Goal: Task Accomplishment & Management: Complete application form

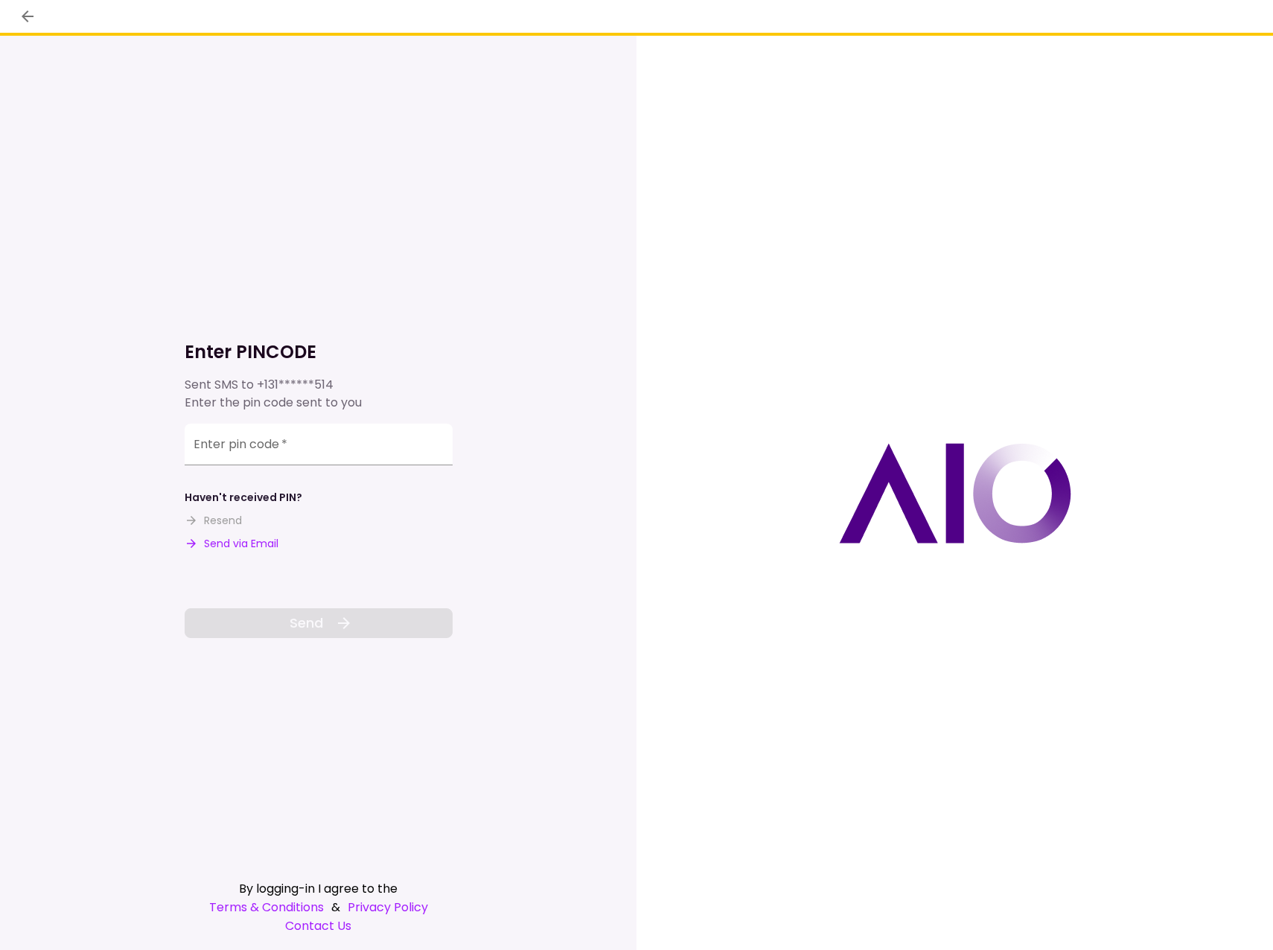
click at [226, 441] on div "Enter pin code   *" at bounding box center [319, 445] width 268 height 42
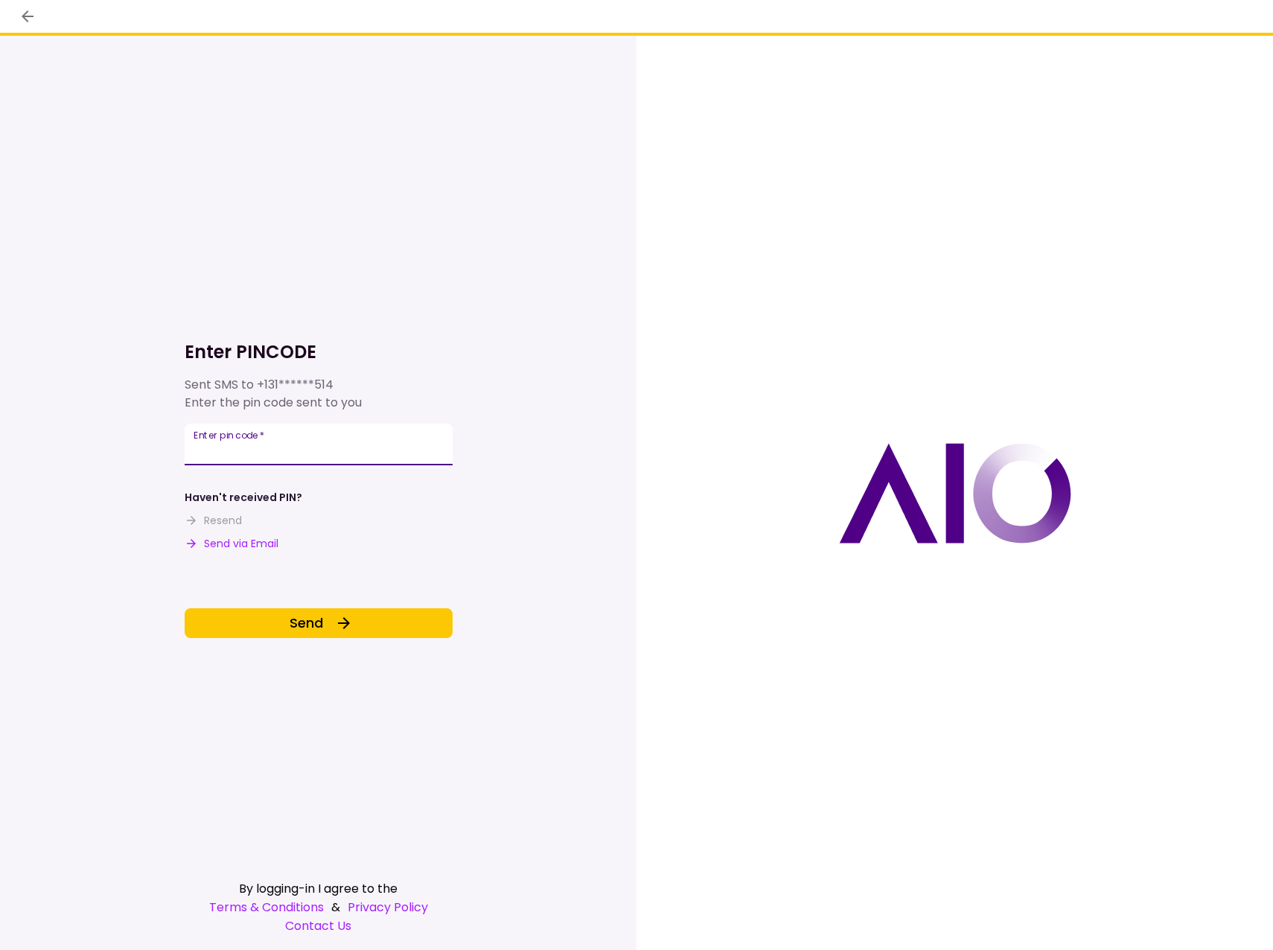
type input "******"
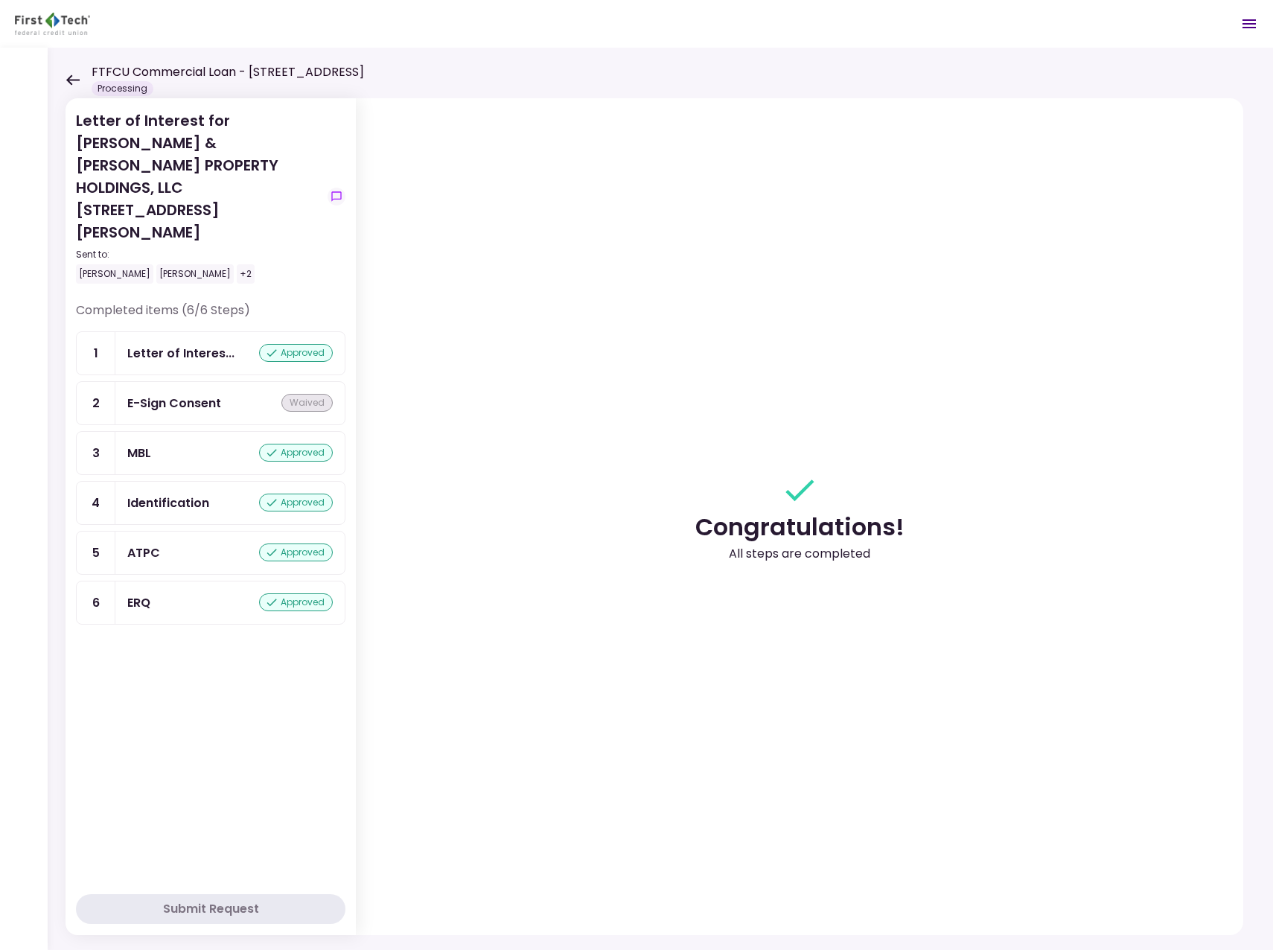
click at [67, 75] on icon at bounding box center [73, 79] width 14 height 11
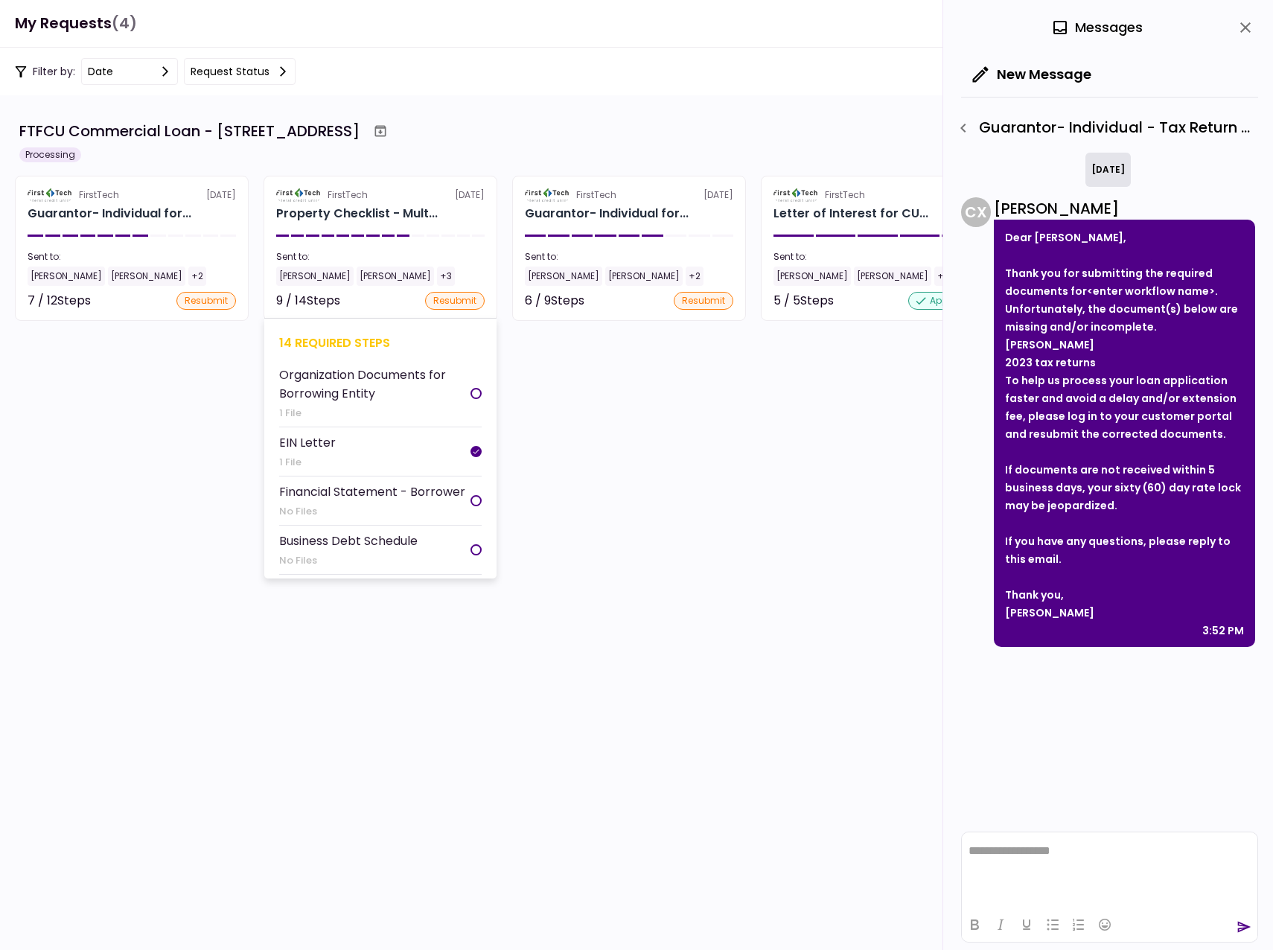
click at [306, 275] on div "[PERSON_NAME]" at bounding box center [314, 276] width 77 height 19
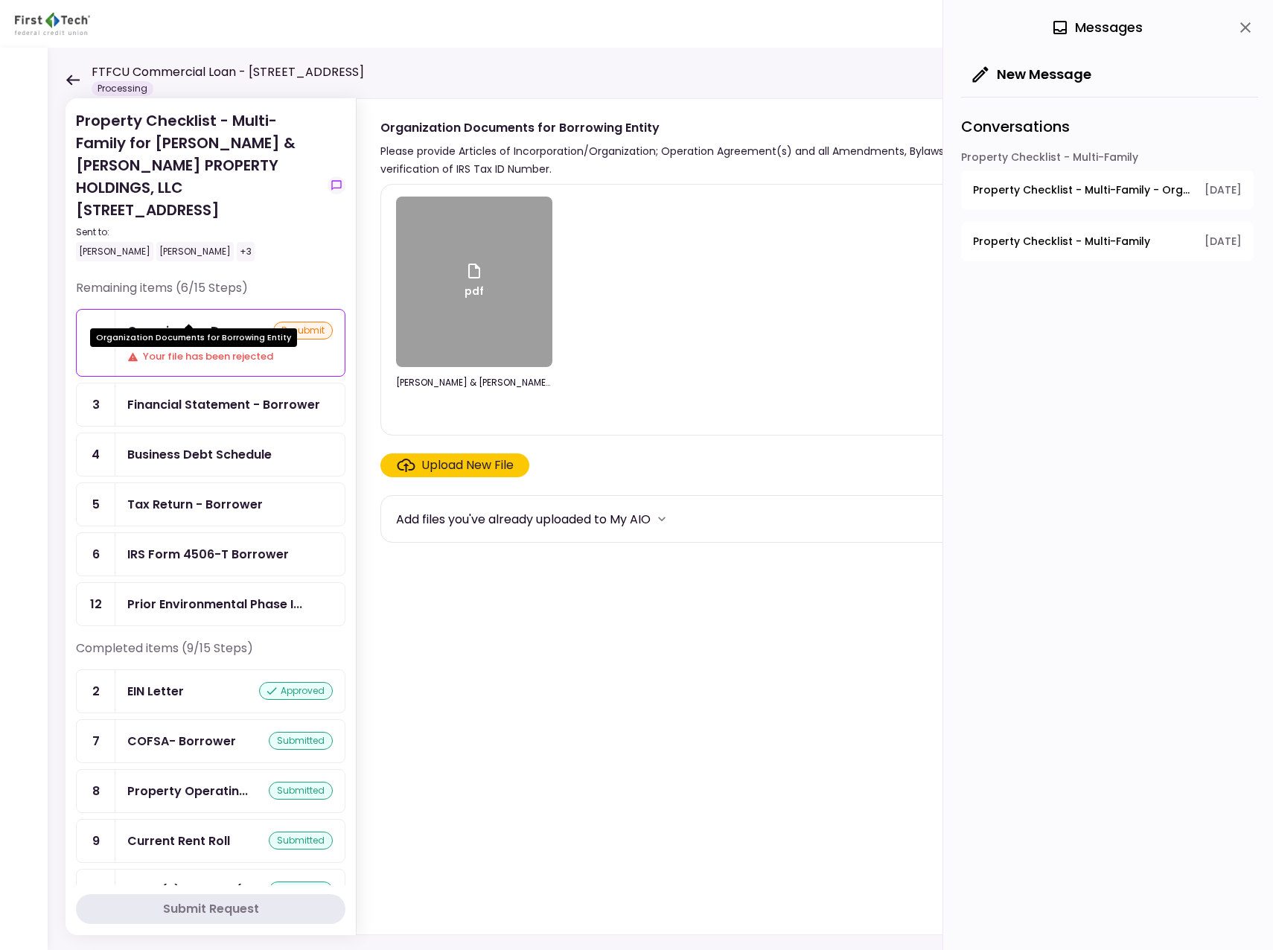
click at [194, 322] on div "Organization Docu..." at bounding box center [189, 331] width 124 height 19
click at [190, 322] on div "Organization Docu..." at bounding box center [189, 331] width 124 height 19
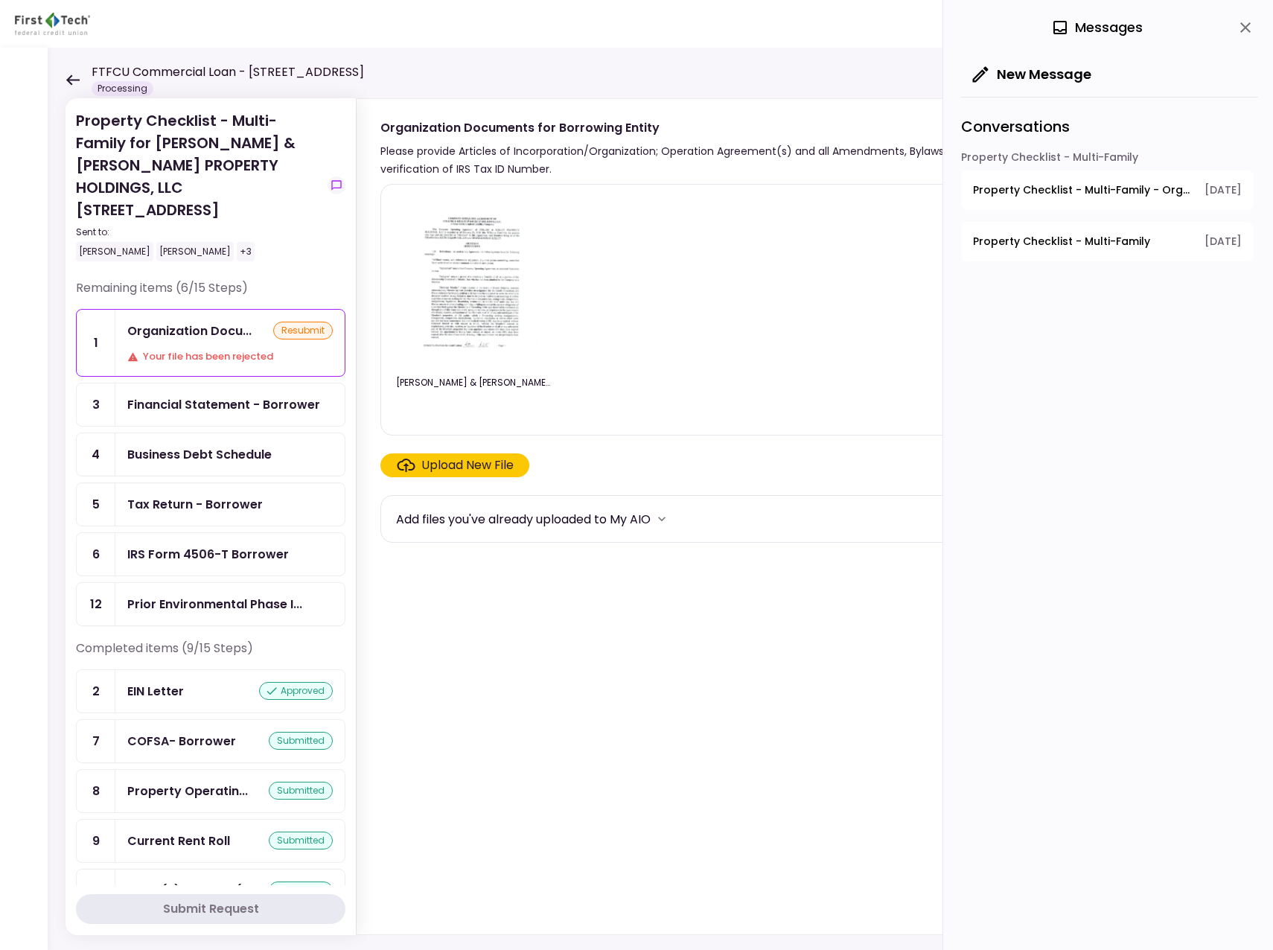
click at [1057, 187] on span "Property Checklist - Multi-Family - Organization Documents for Borrowing Entity" at bounding box center [1083, 190] width 221 height 16
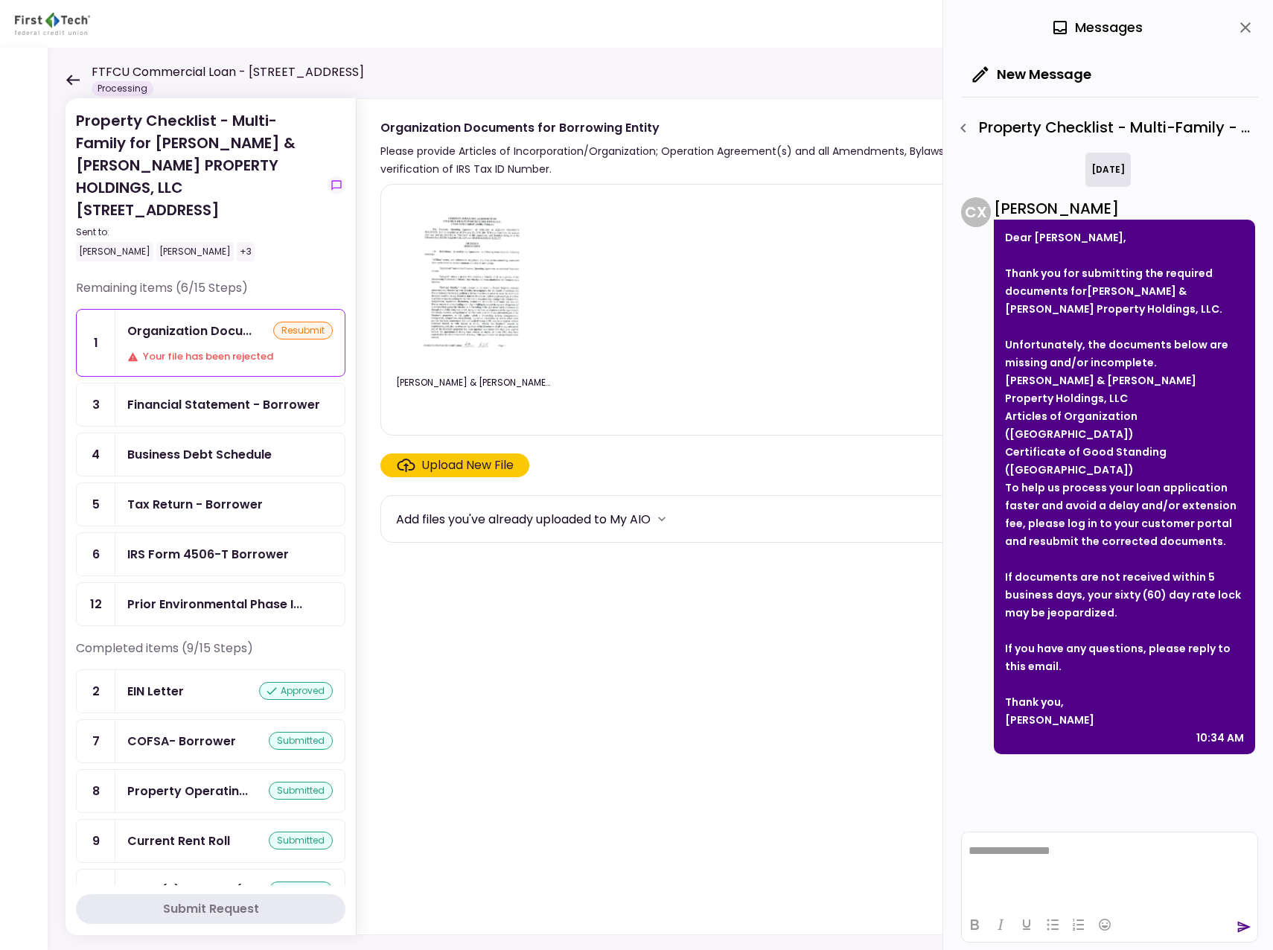
click at [1024, 127] on div "Property Checklist - Multi-Family - Organization Documents for Borrowing Entity" at bounding box center [1104, 127] width 307 height 25
click at [1015, 71] on button "New Message" at bounding box center [1032, 74] width 142 height 39
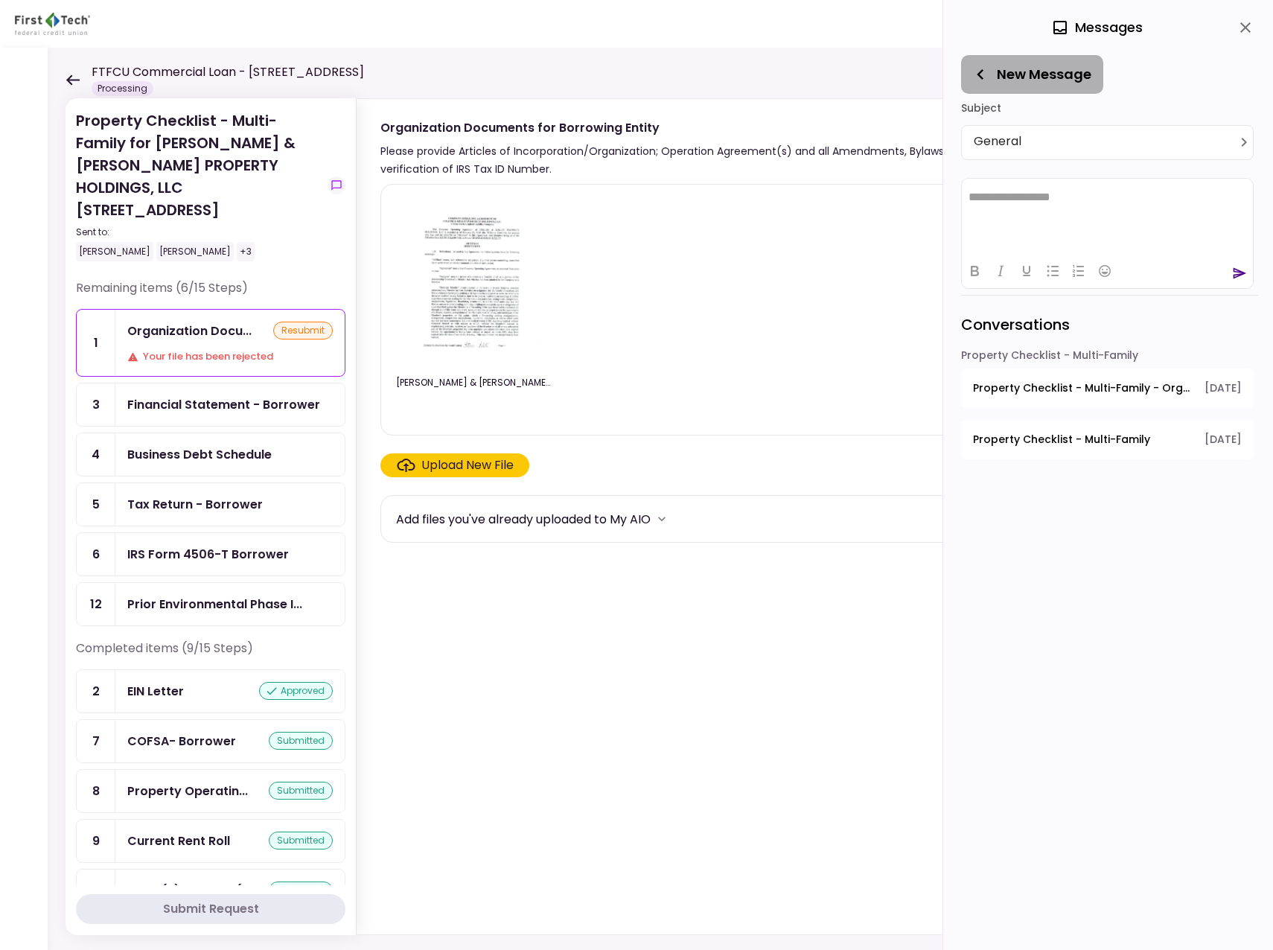
click at [983, 70] on icon "button" at bounding box center [980, 74] width 7 height 10
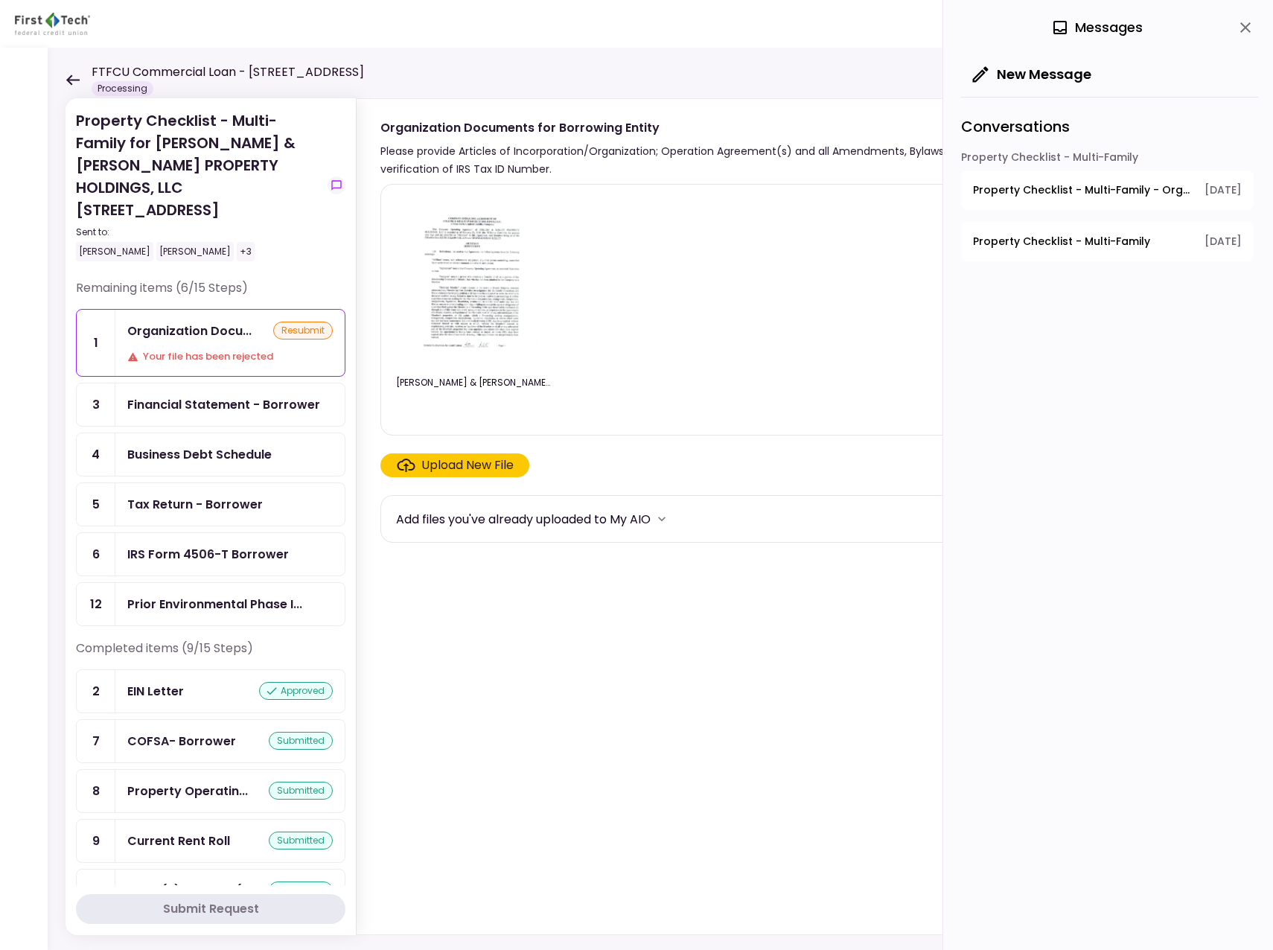
click at [1031, 235] on span "Property Checklist - Multi-Family" at bounding box center [1061, 242] width 177 height 16
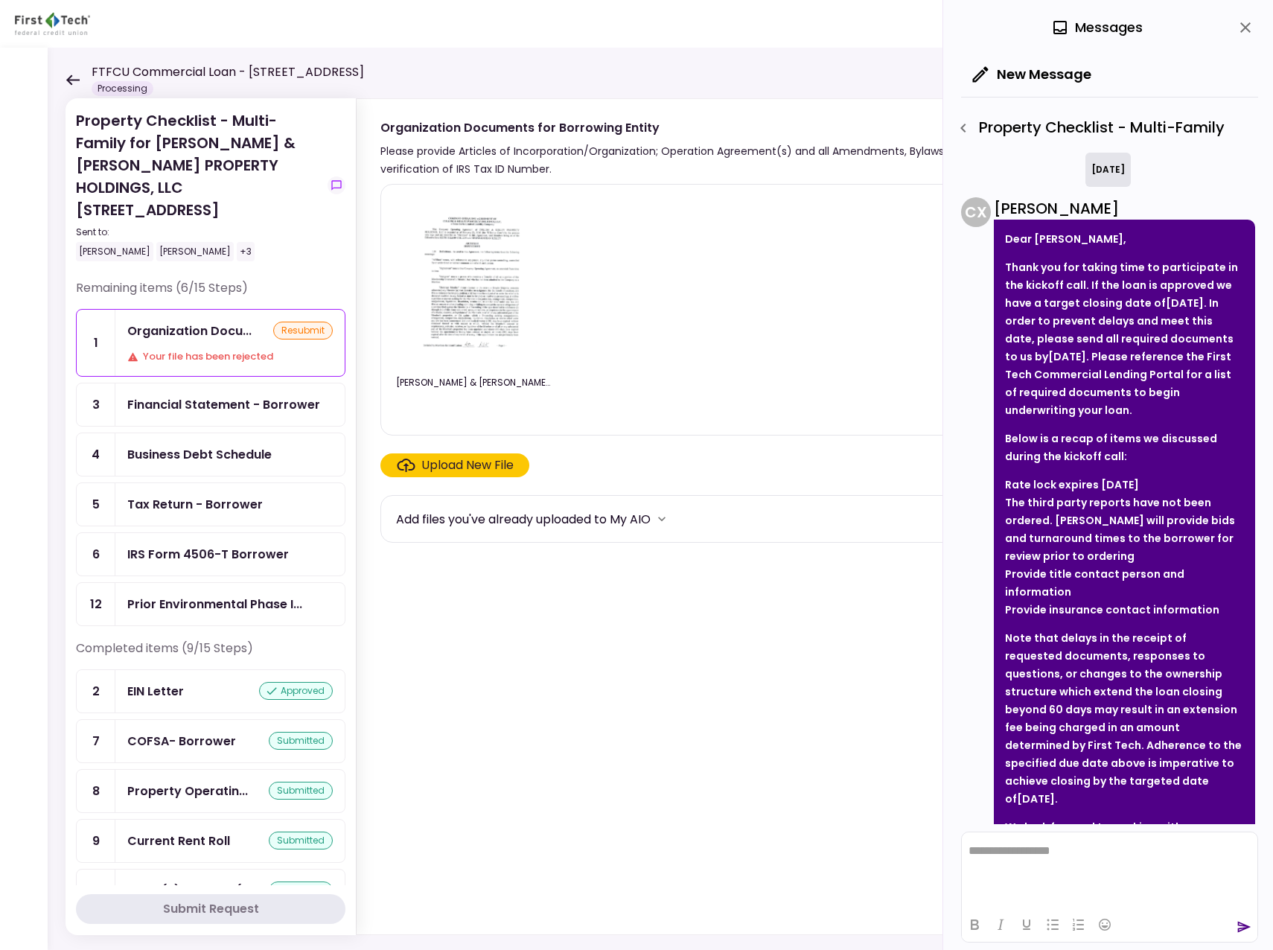
scroll to position [75, 0]
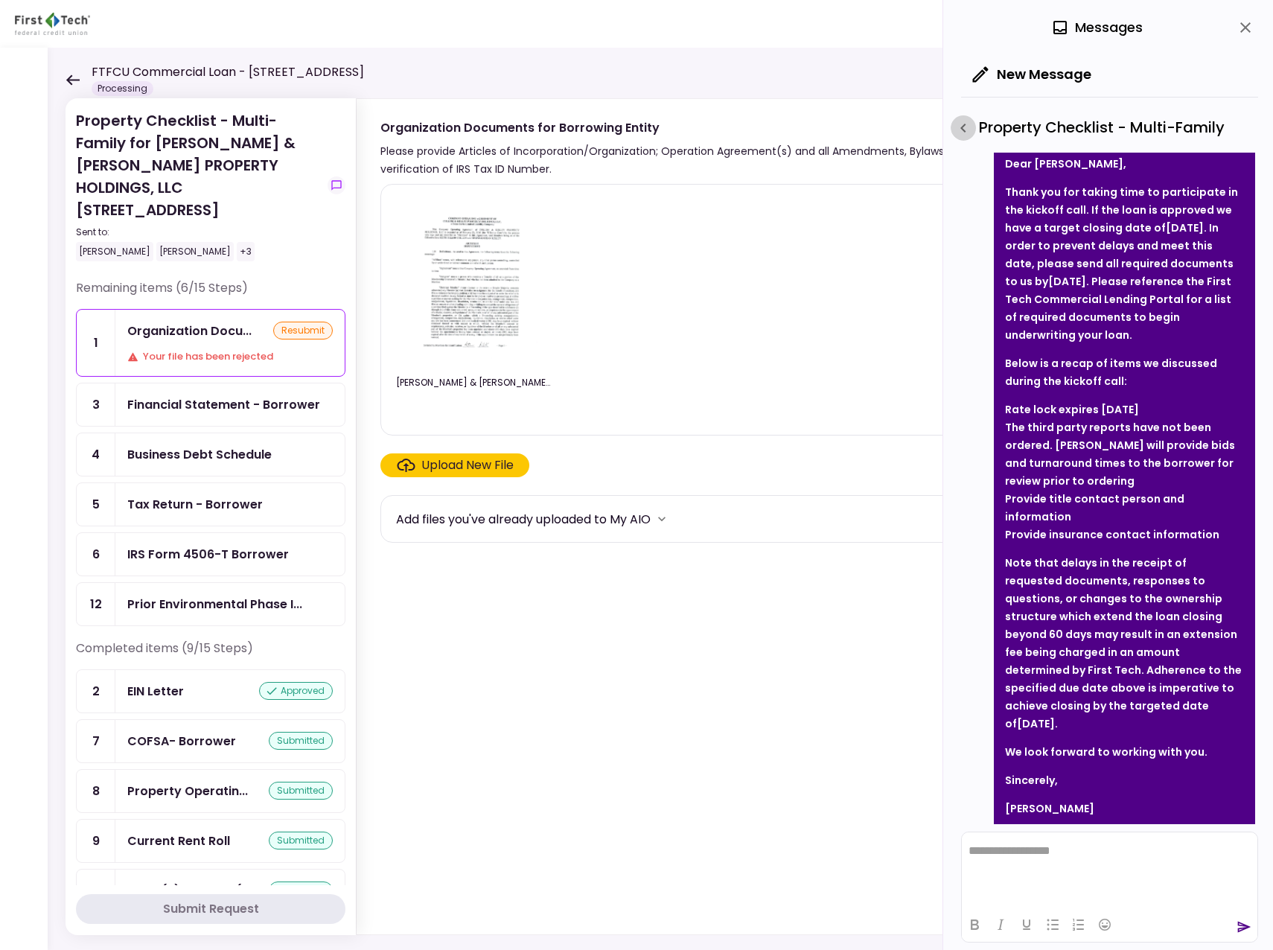
click at [966, 127] on icon "button" at bounding box center [963, 128] width 18 height 18
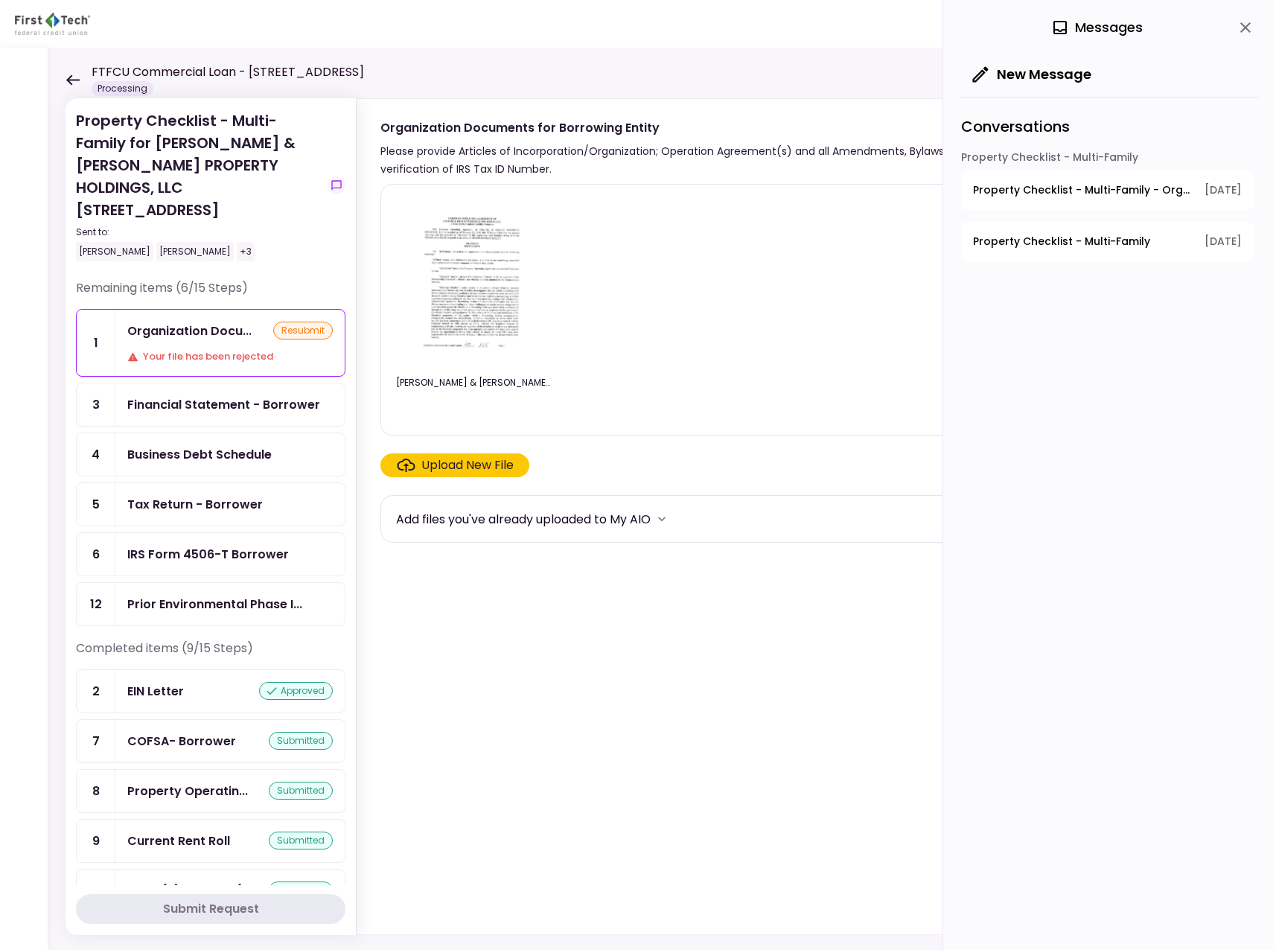
click at [1022, 185] on span "Property Checklist - Multi-Family - Organization Documents for Borrowing Entity" at bounding box center [1083, 190] width 221 height 16
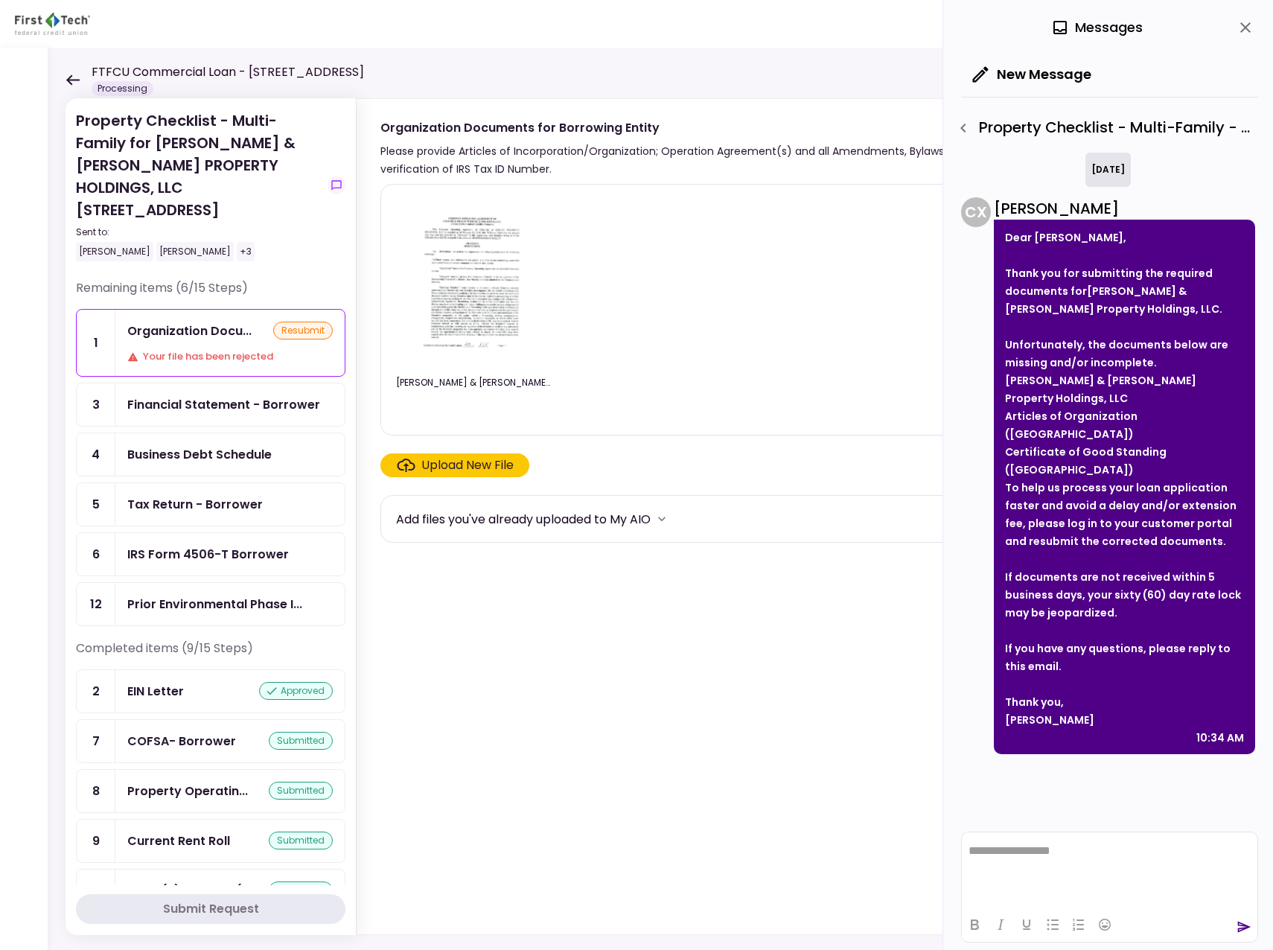
scroll to position [0, 0]
click at [73, 79] on icon at bounding box center [72, 79] width 13 height 10
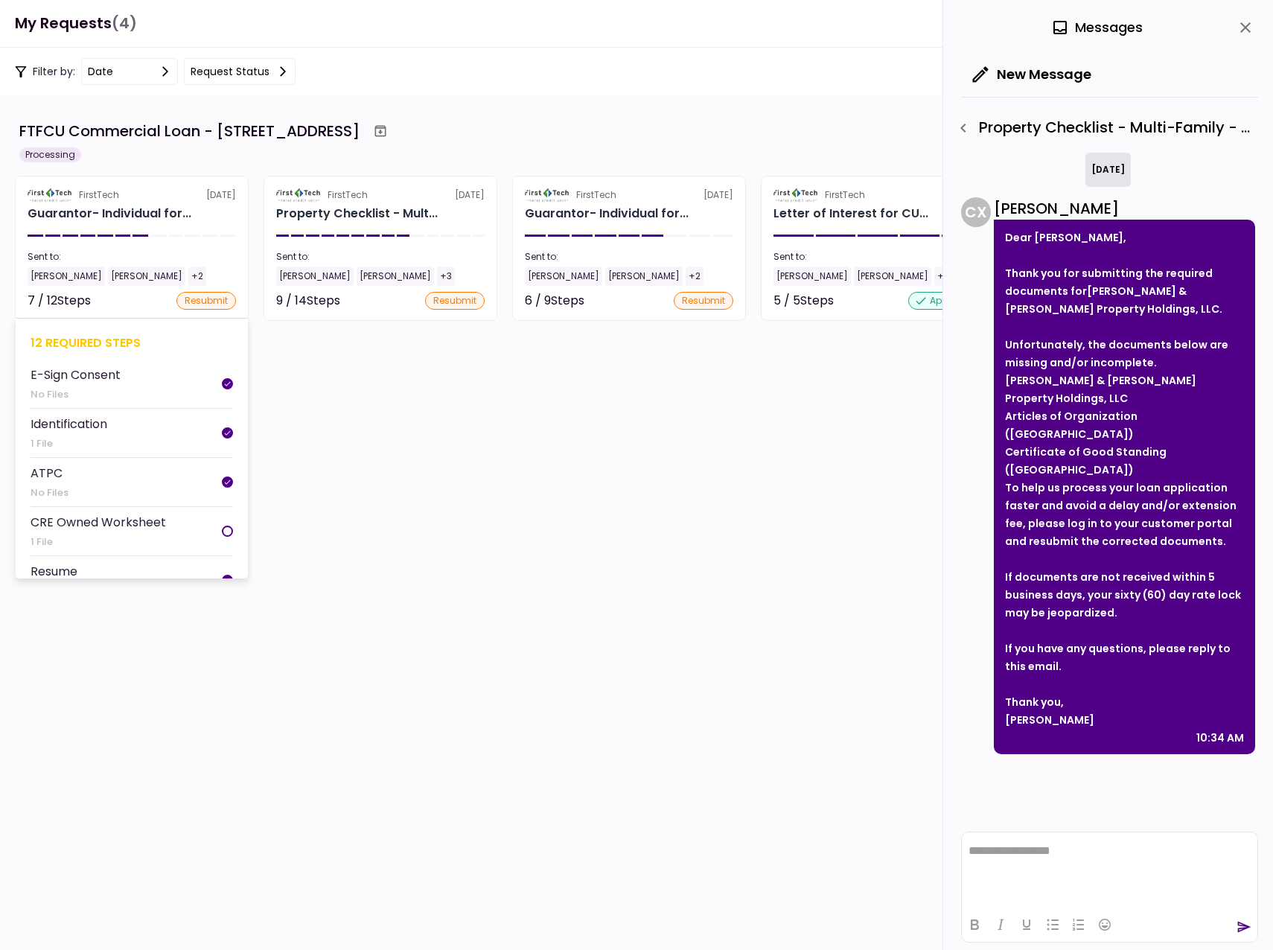
click at [57, 270] on div "[PERSON_NAME]" at bounding box center [66, 276] width 77 height 19
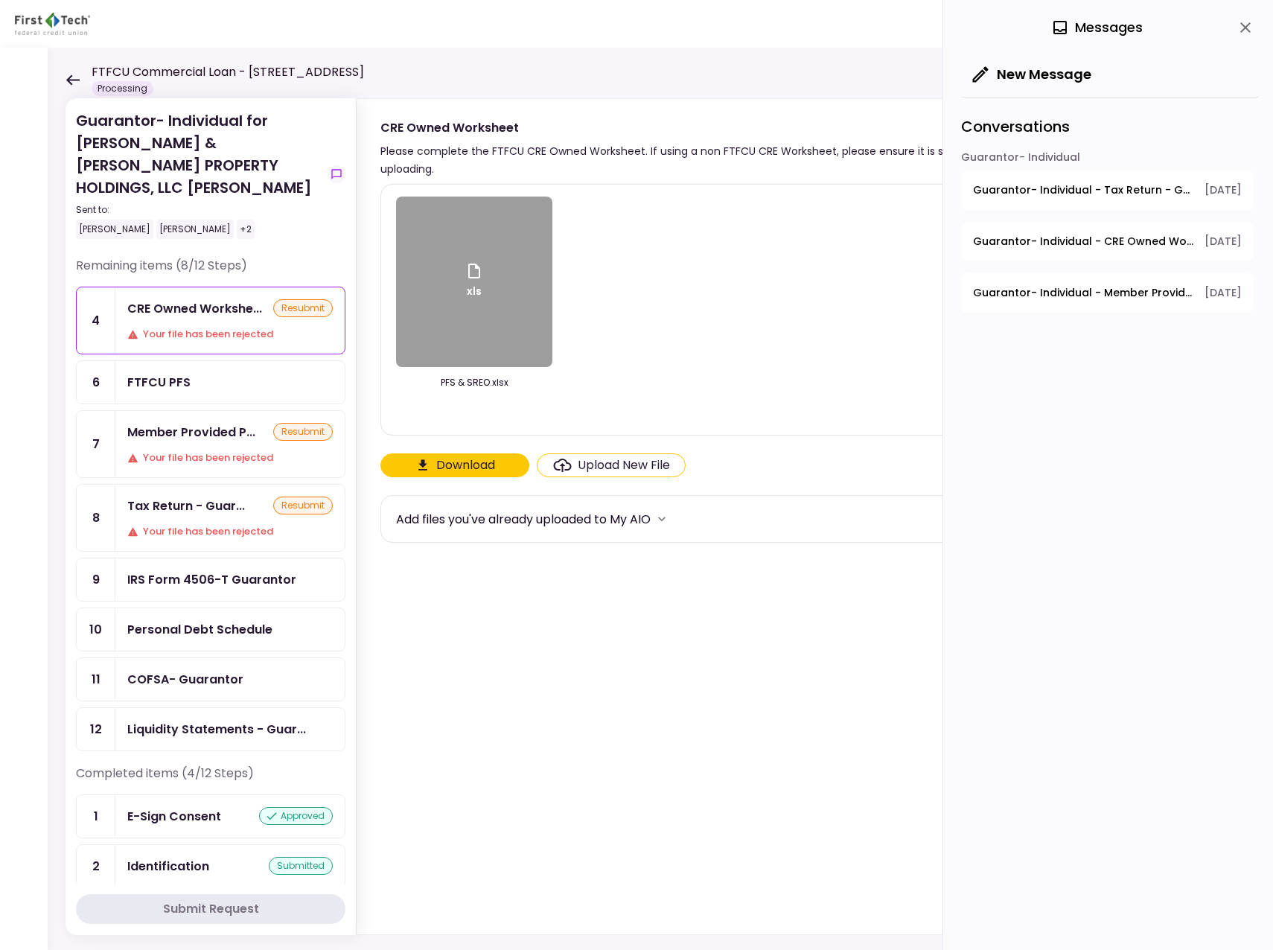
click at [1055, 188] on span "Guarantor- Individual - Tax Return - Guarantor" at bounding box center [1083, 190] width 221 height 16
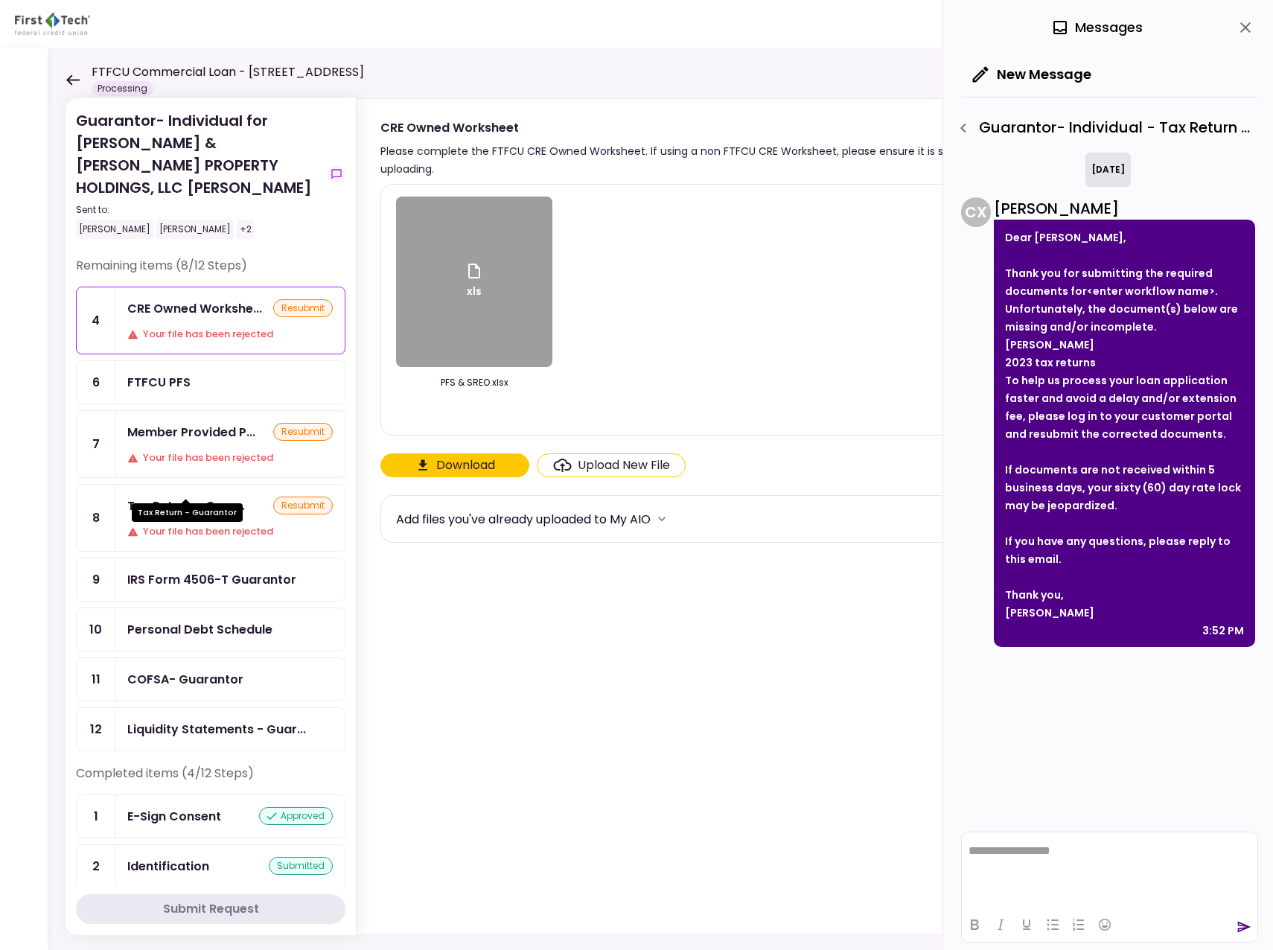
click at [179, 497] on div "Tax Return - Guar..." at bounding box center [186, 506] width 118 height 19
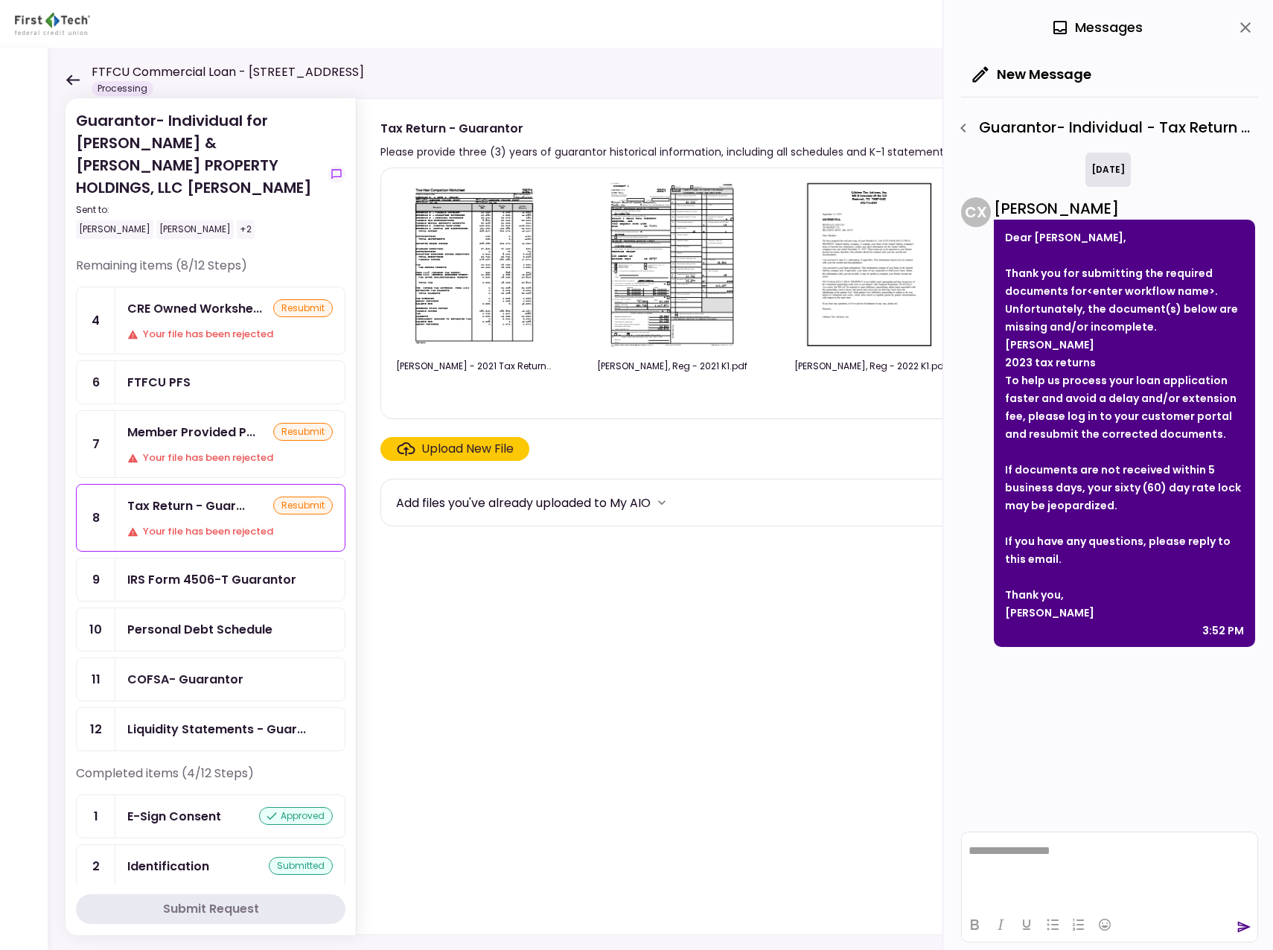
drag, startPoint x: 797, startPoint y: 406, endPoint x: 827, endPoint y: 405, distance: 30.5
click at [831, 405] on div "[PERSON_NAME] - 2021 Tax Return.pdf [PERSON_NAME], Reg - 2021 K1.pdf [PERSON_NA…" at bounding box center [822, 293] width 852 height 226
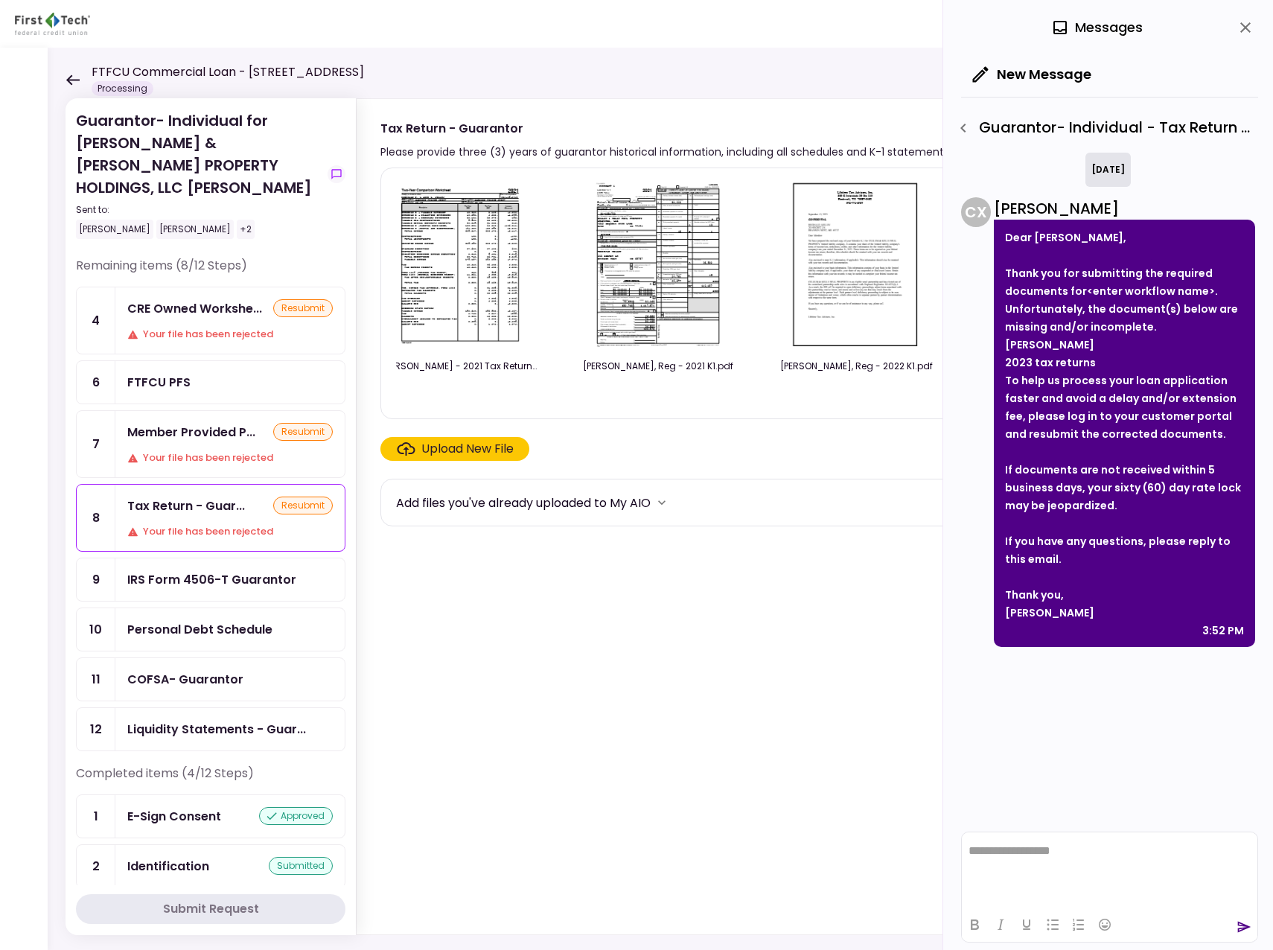
drag, startPoint x: 811, startPoint y: 406, endPoint x: 873, endPoint y: 398, distance: 62.2
click at [873, 398] on div "[PERSON_NAME] - 2021 Tax Return.pdf [PERSON_NAME], Reg - 2021 K1.pdf [PERSON_NA…" at bounding box center [822, 293] width 852 height 226
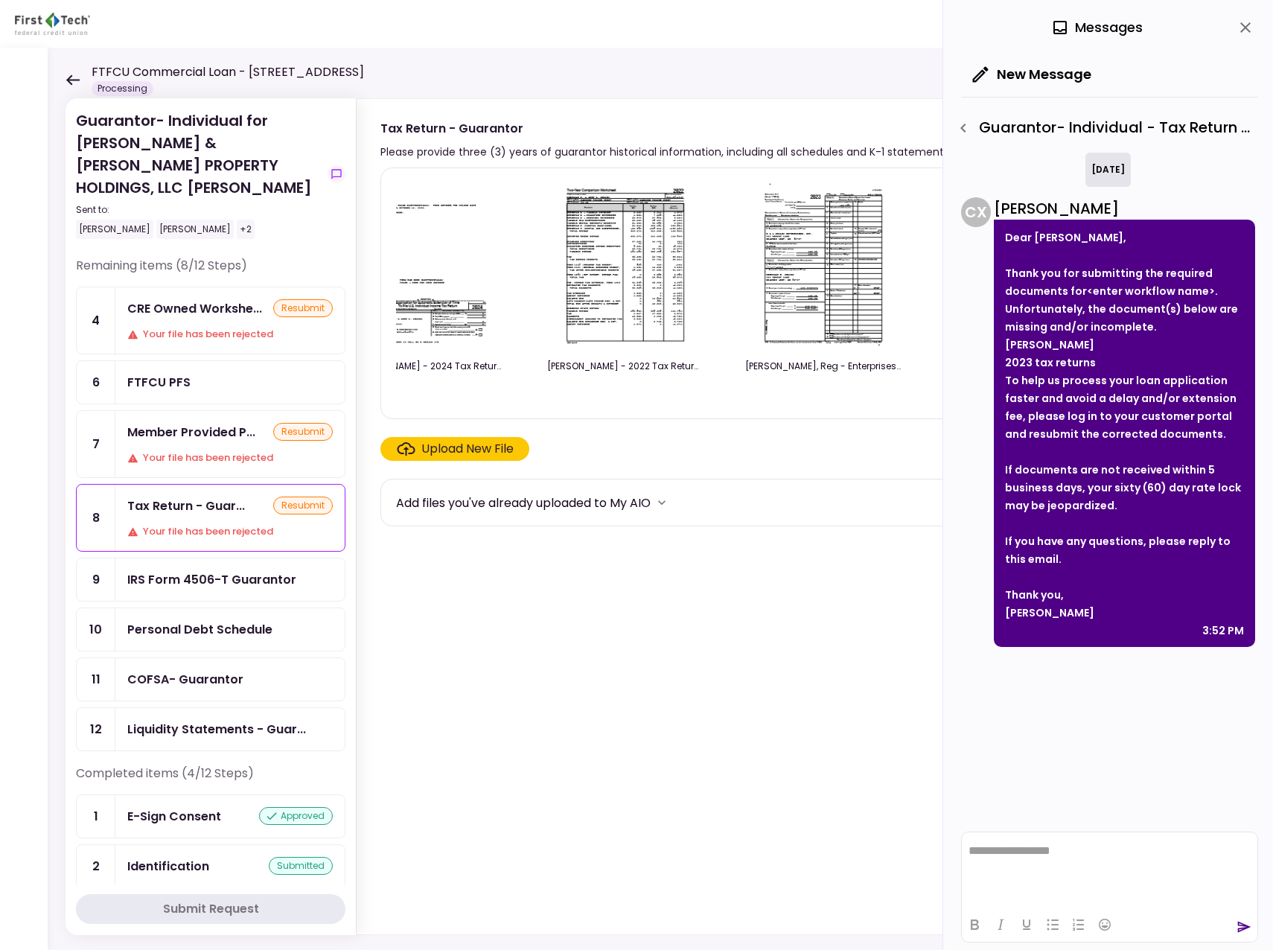
scroll to position [0, 843]
click at [452, 450] on div "Upload New File" at bounding box center [467, 449] width 92 height 18
click at [0, 0] on input "Upload New File" at bounding box center [0, 0] width 0 height 0
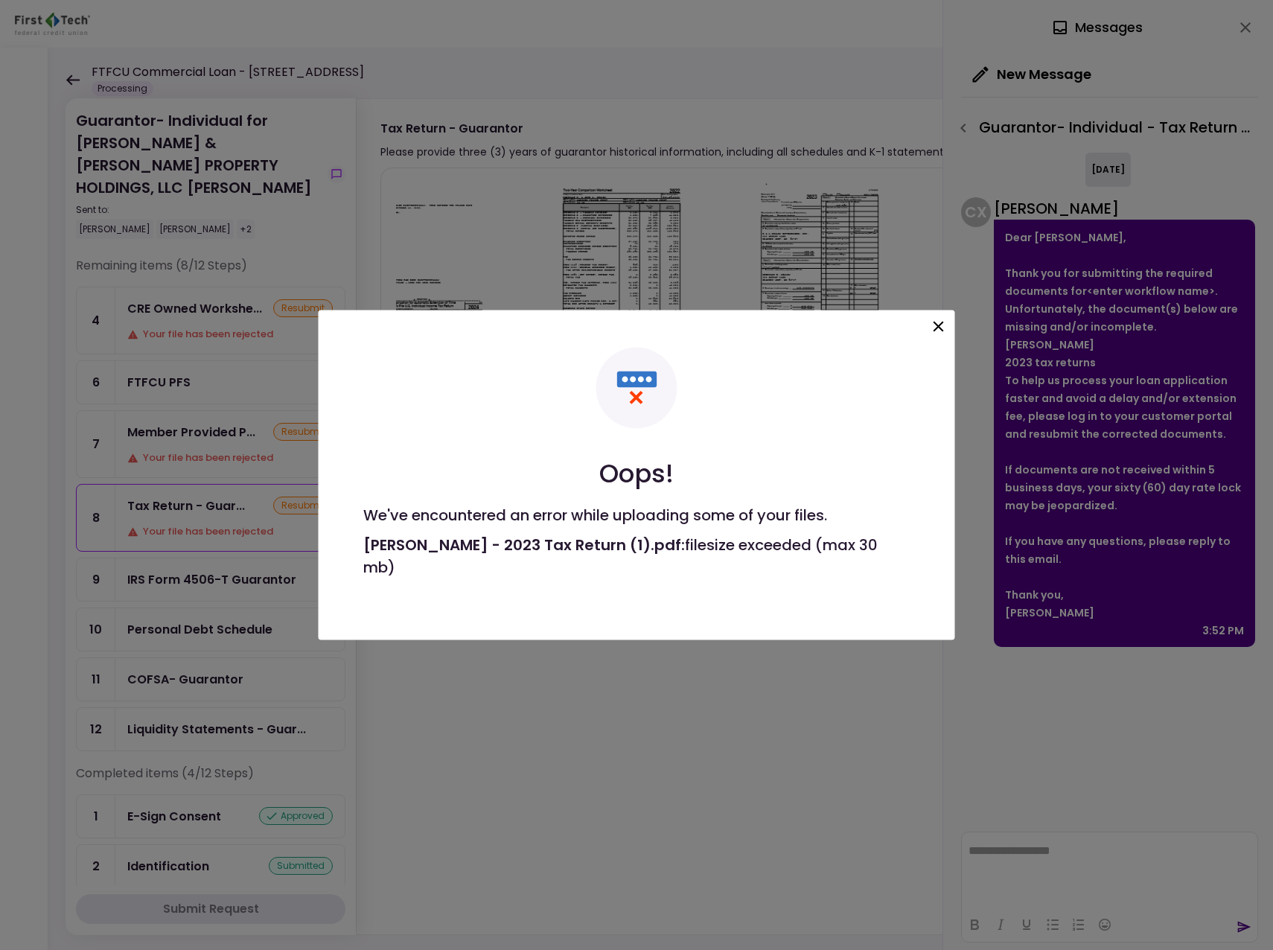
click at [940, 333] on icon at bounding box center [939, 327] width 18 height 18
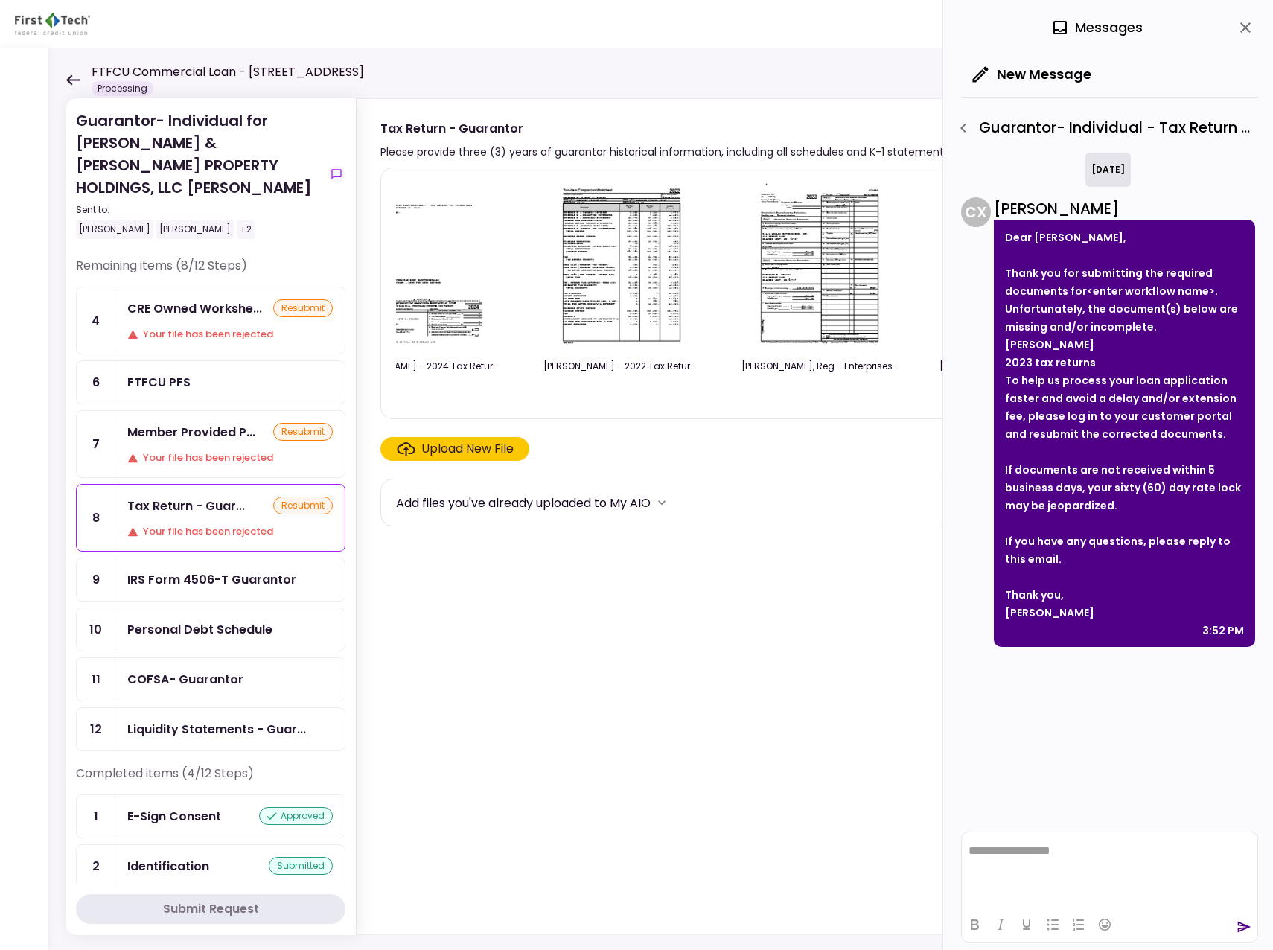
click at [196, 670] on div "COFSA- Guarantor" at bounding box center [185, 679] width 116 height 19
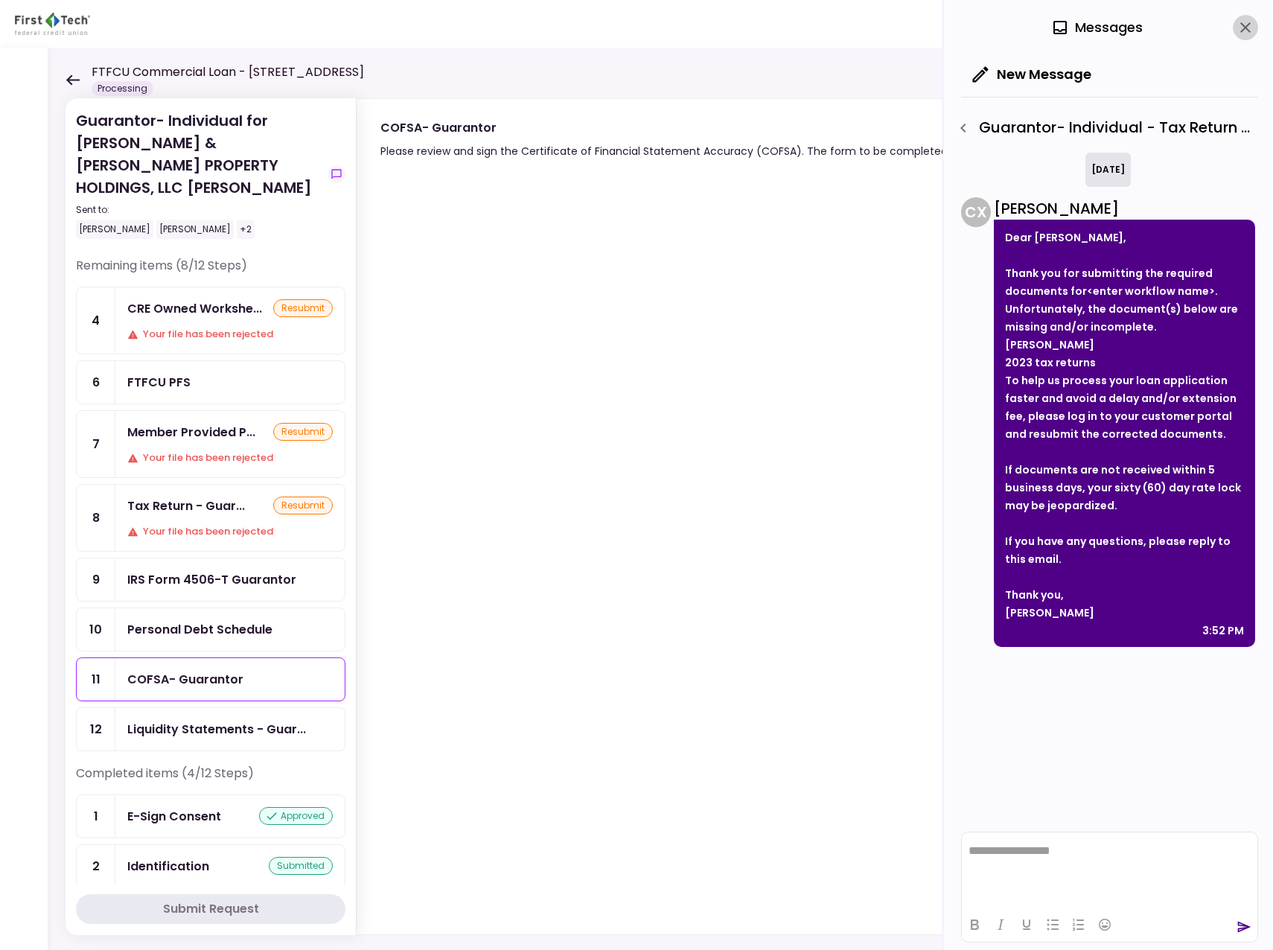
click at [1247, 25] on icon "close" at bounding box center [1245, 27] width 10 height 10
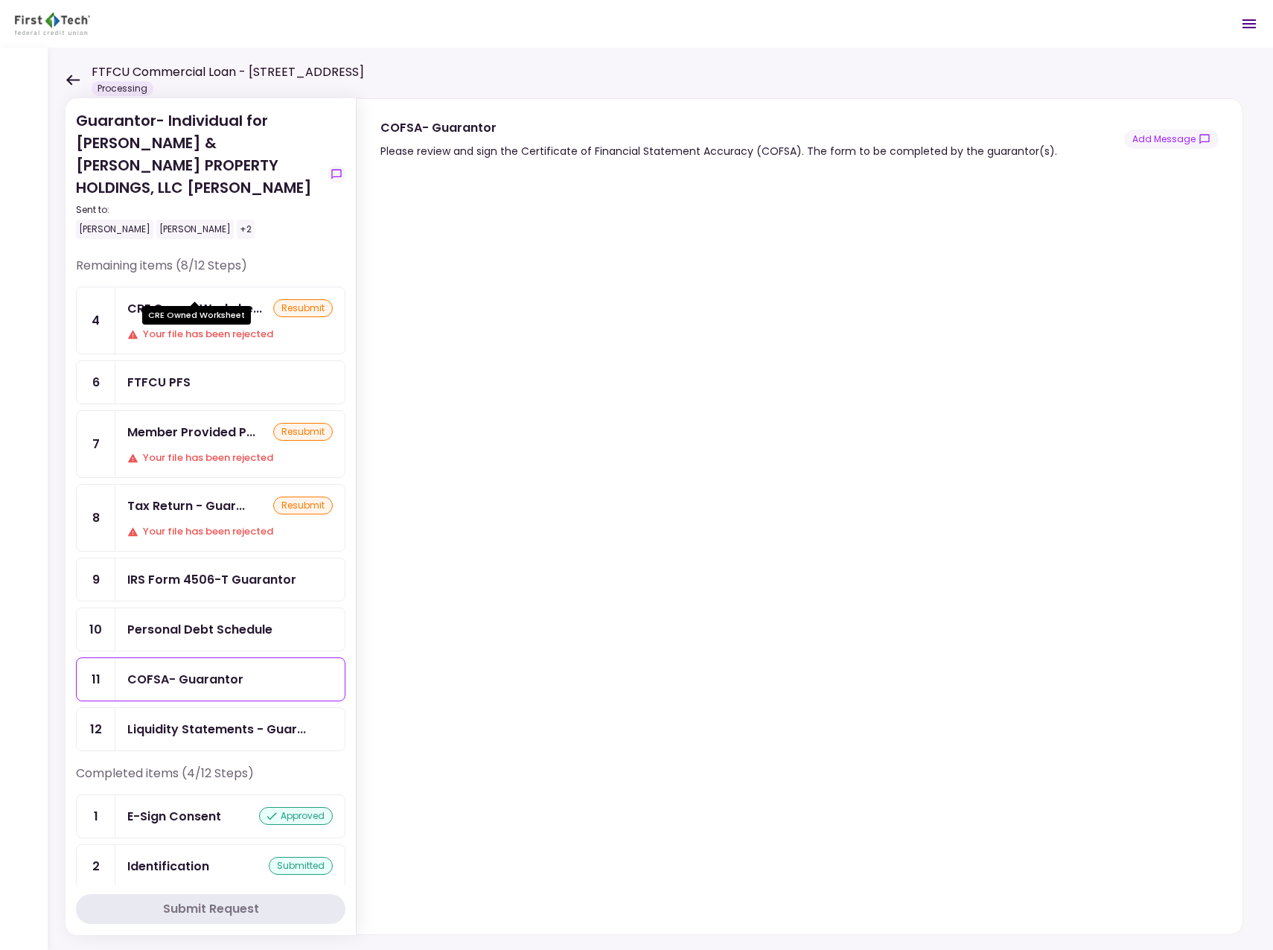
click at [205, 299] on div "CRE Owned Workshe..." at bounding box center [194, 308] width 135 height 19
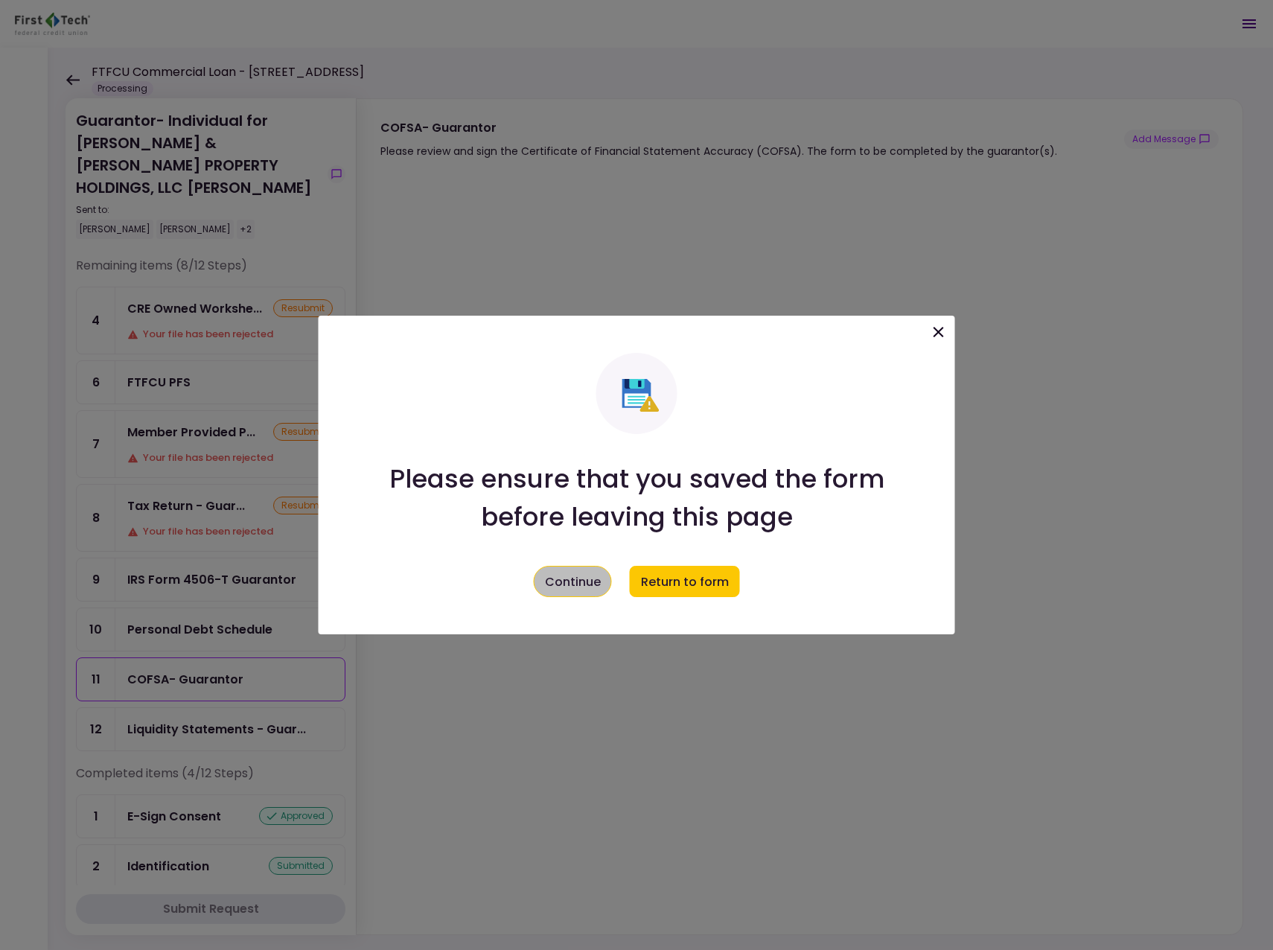
click at [581, 582] on button "Continue" at bounding box center [573, 581] width 78 height 31
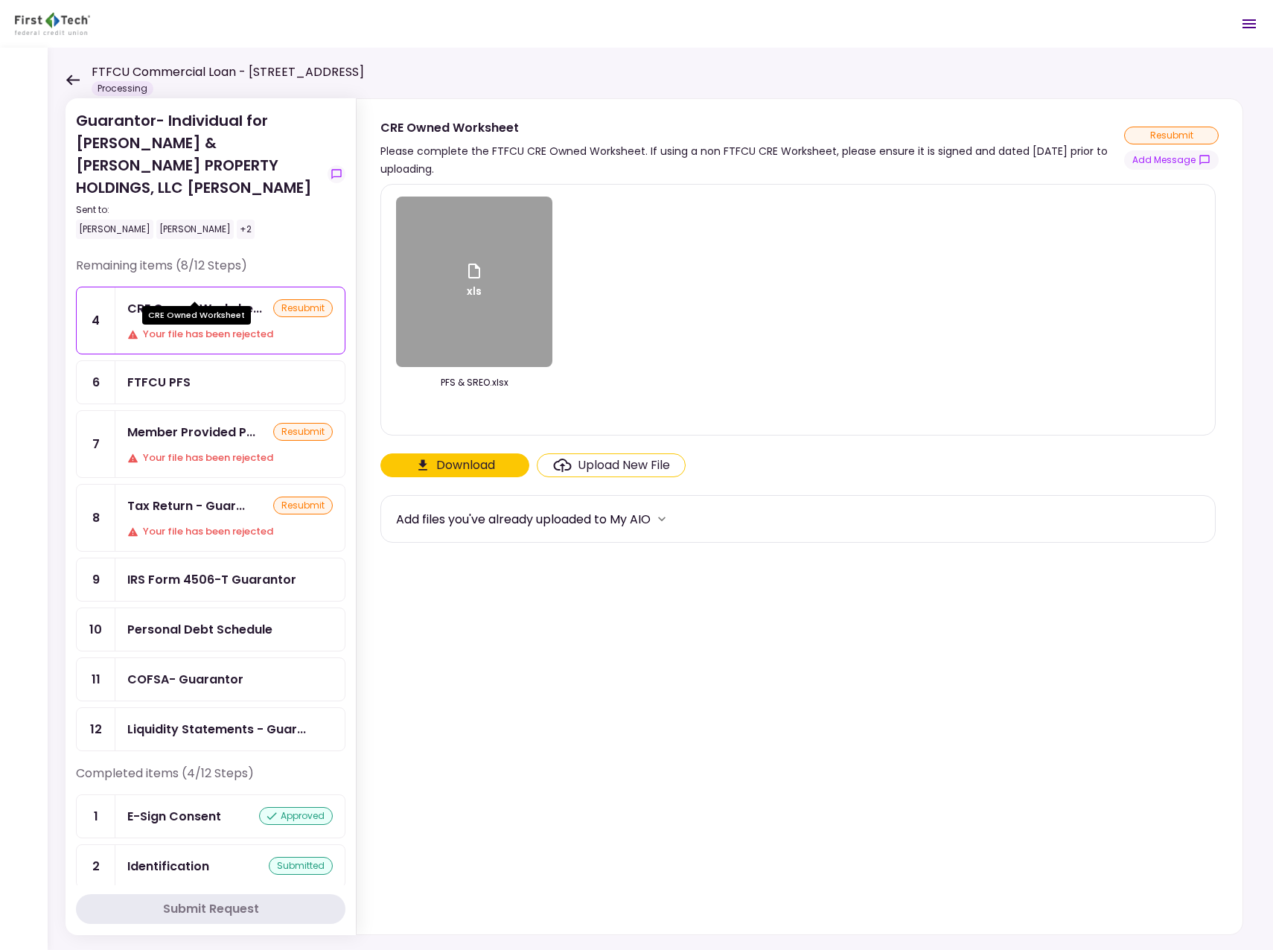
click at [179, 299] on div "CRE Owned Workshe..." at bounding box center [194, 308] width 135 height 19
click at [175, 299] on div "CRE Owned Workshe..." at bounding box center [194, 308] width 135 height 19
click at [183, 299] on div "CRE Owned Workshe..." at bounding box center [194, 308] width 135 height 19
click at [174, 299] on div "CRE Owned Workshe..." at bounding box center [194, 308] width 135 height 19
click at [200, 423] on div "Member Provided P..." at bounding box center [191, 432] width 128 height 19
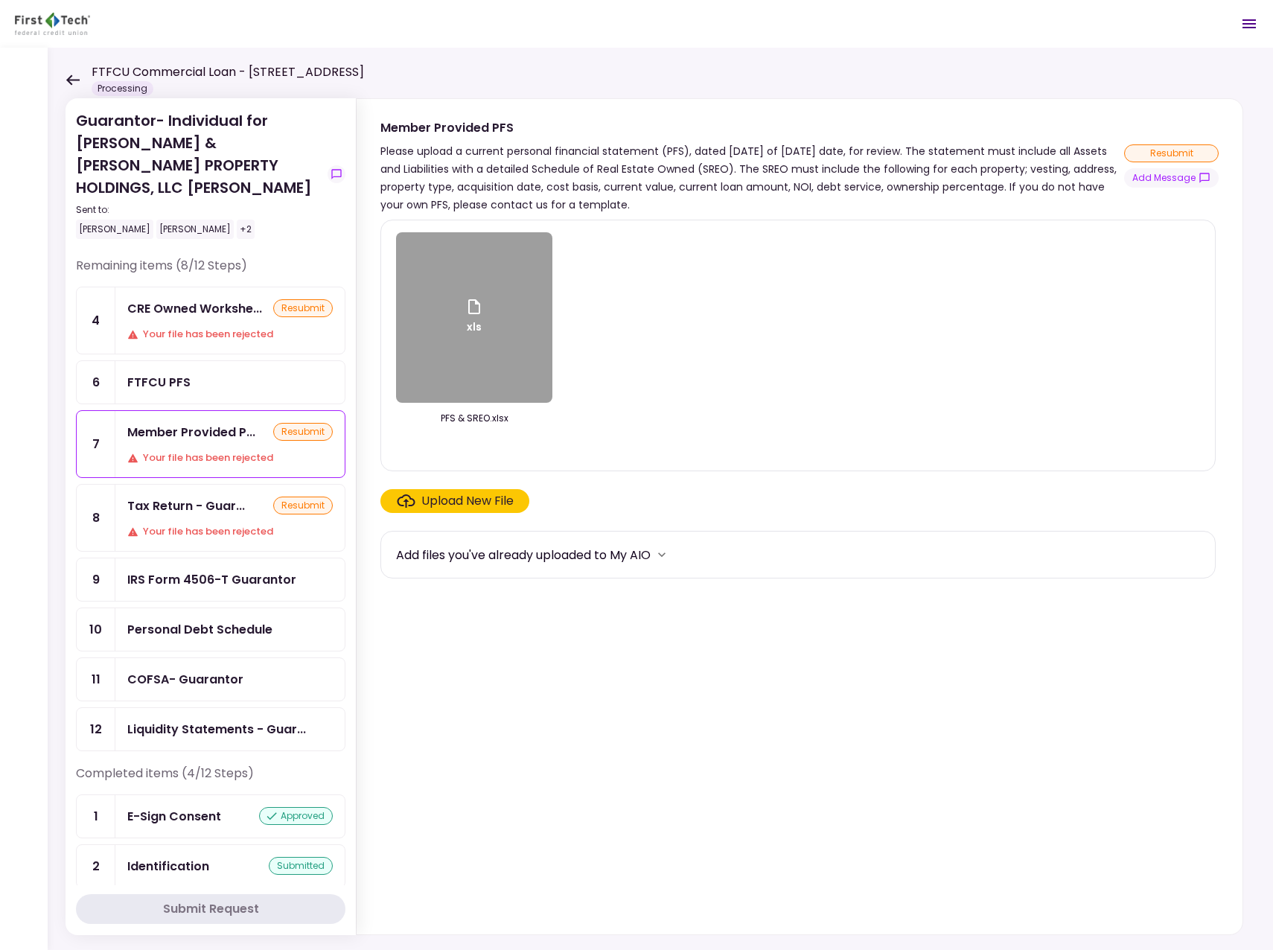
click at [71, 77] on icon at bounding box center [72, 79] width 13 height 10
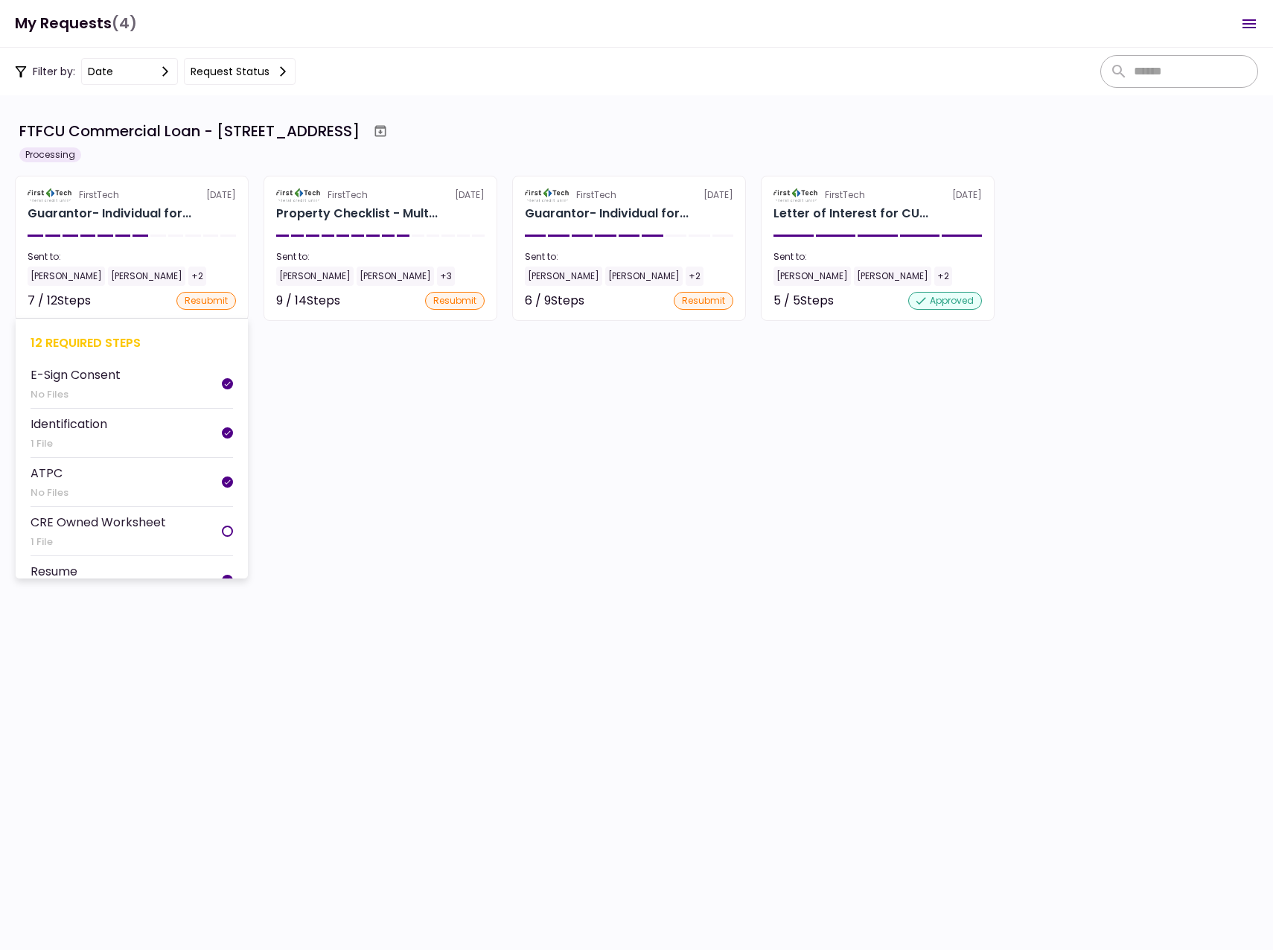
click at [44, 275] on div "[PERSON_NAME]" at bounding box center [66, 276] width 77 height 19
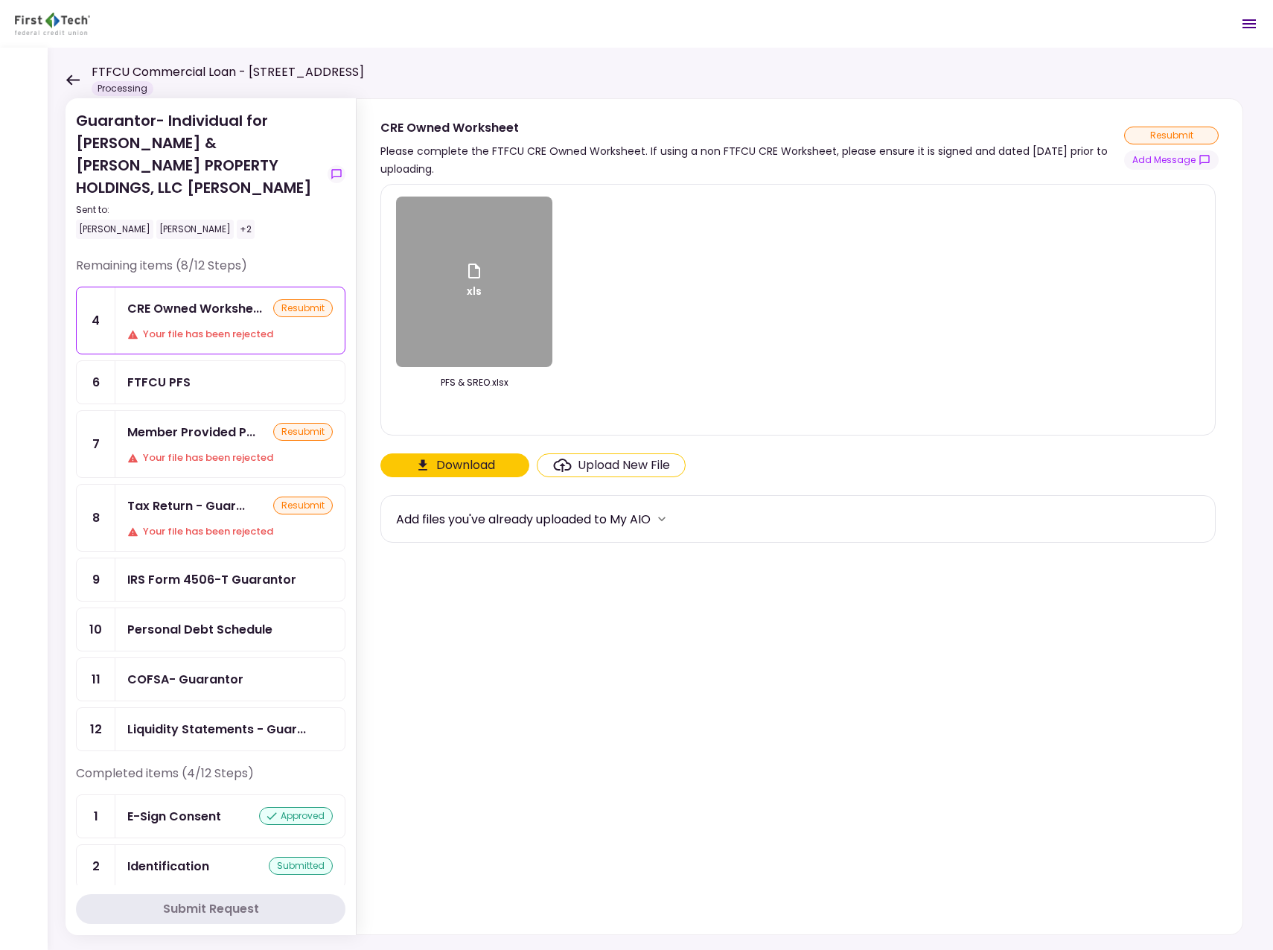
click at [75, 78] on icon at bounding box center [73, 79] width 14 height 11
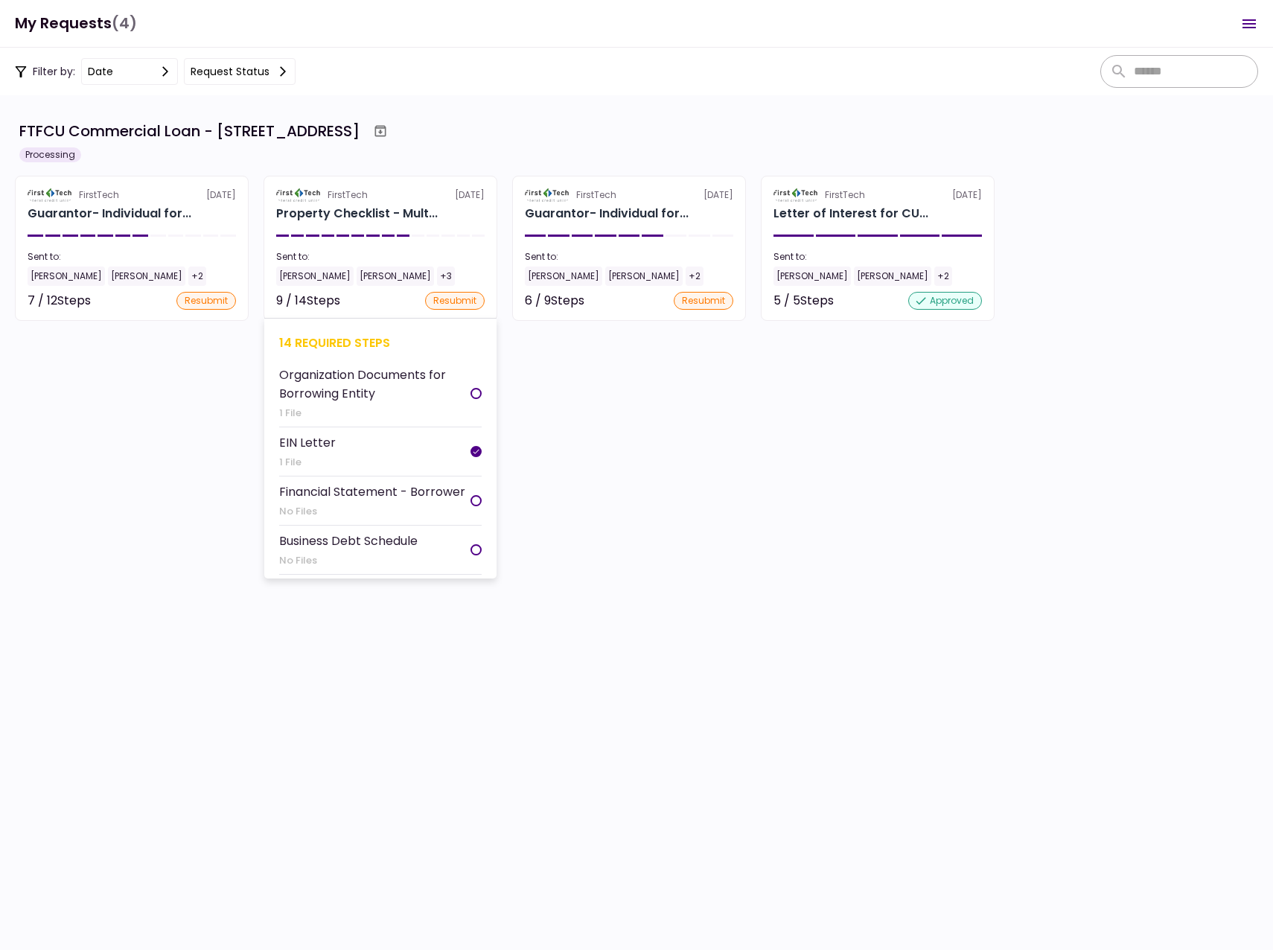
click at [296, 275] on div "[PERSON_NAME]" at bounding box center [314, 276] width 77 height 19
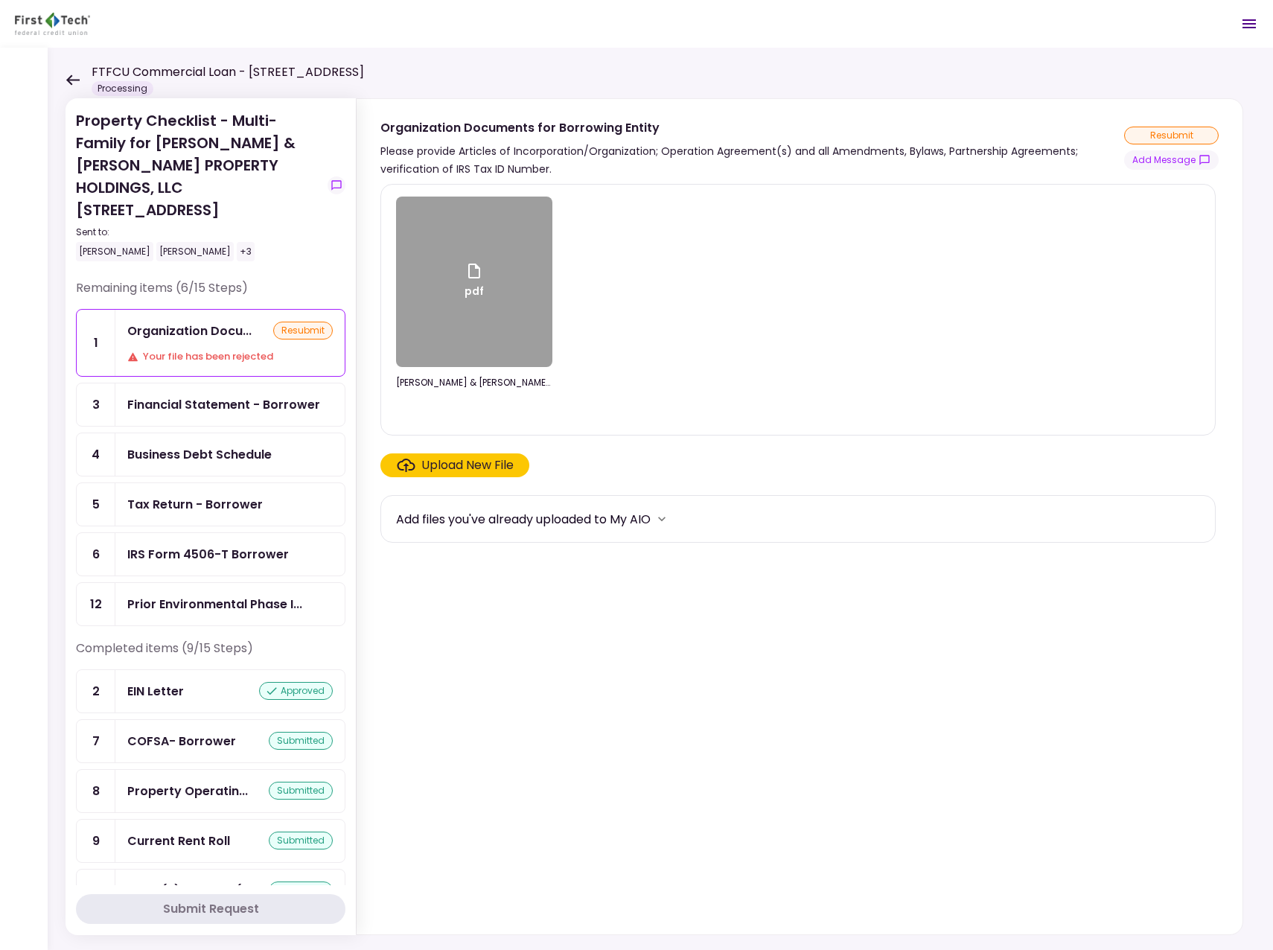
click at [217, 545] on div "IRS Form 4506-T Borrower" at bounding box center [208, 554] width 162 height 19
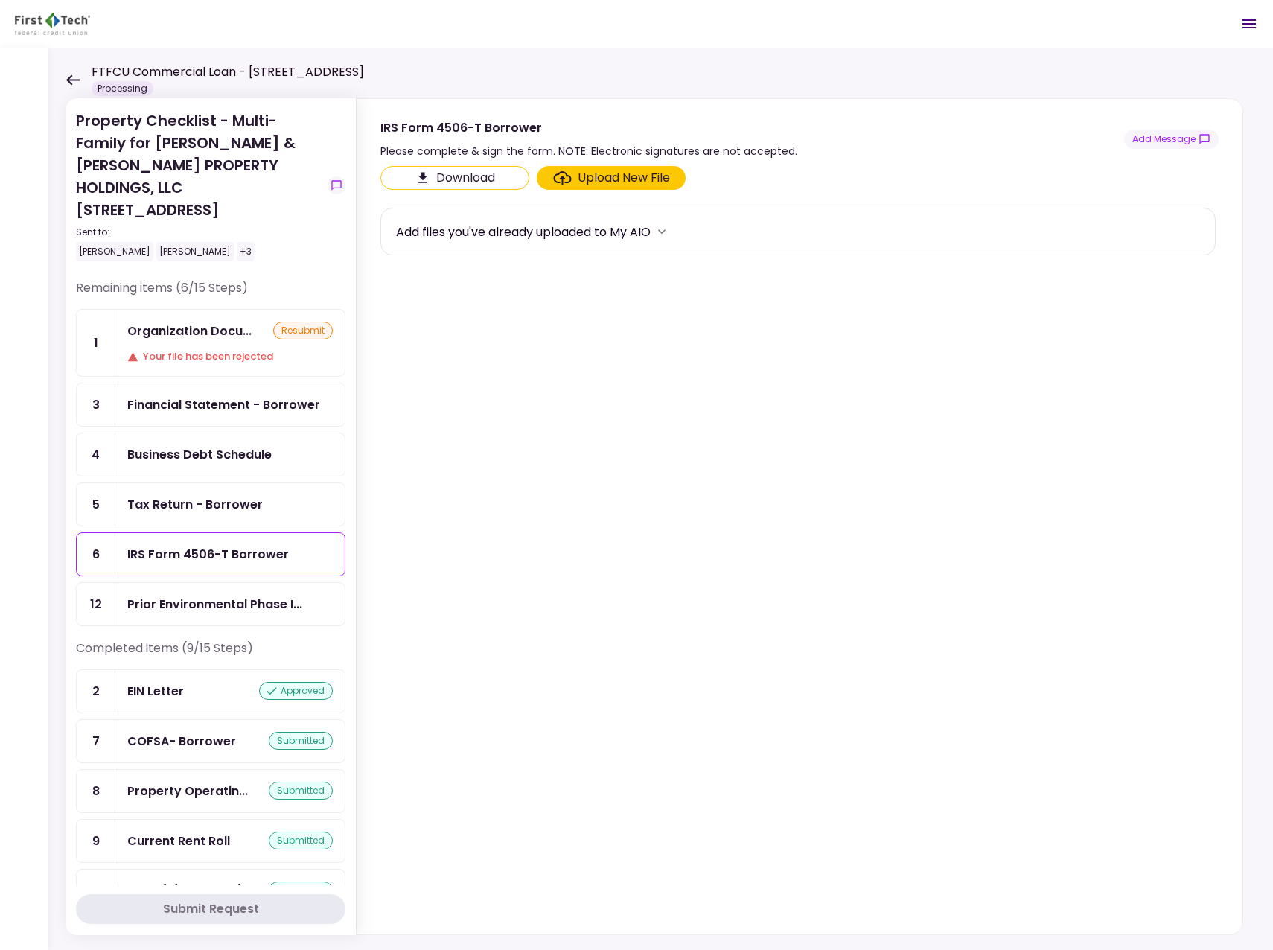
click at [468, 174] on button "Download" at bounding box center [454, 178] width 149 height 24
click at [177, 445] on div "Business Debt Schedule" at bounding box center [199, 454] width 144 height 19
click at [188, 445] on div "Business Debt Schedule" at bounding box center [199, 454] width 144 height 19
click at [215, 433] on div "Business Debt Schedule" at bounding box center [229, 454] width 229 height 42
click at [466, 182] on button "Download" at bounding box center [454, 178] width 149 height 24
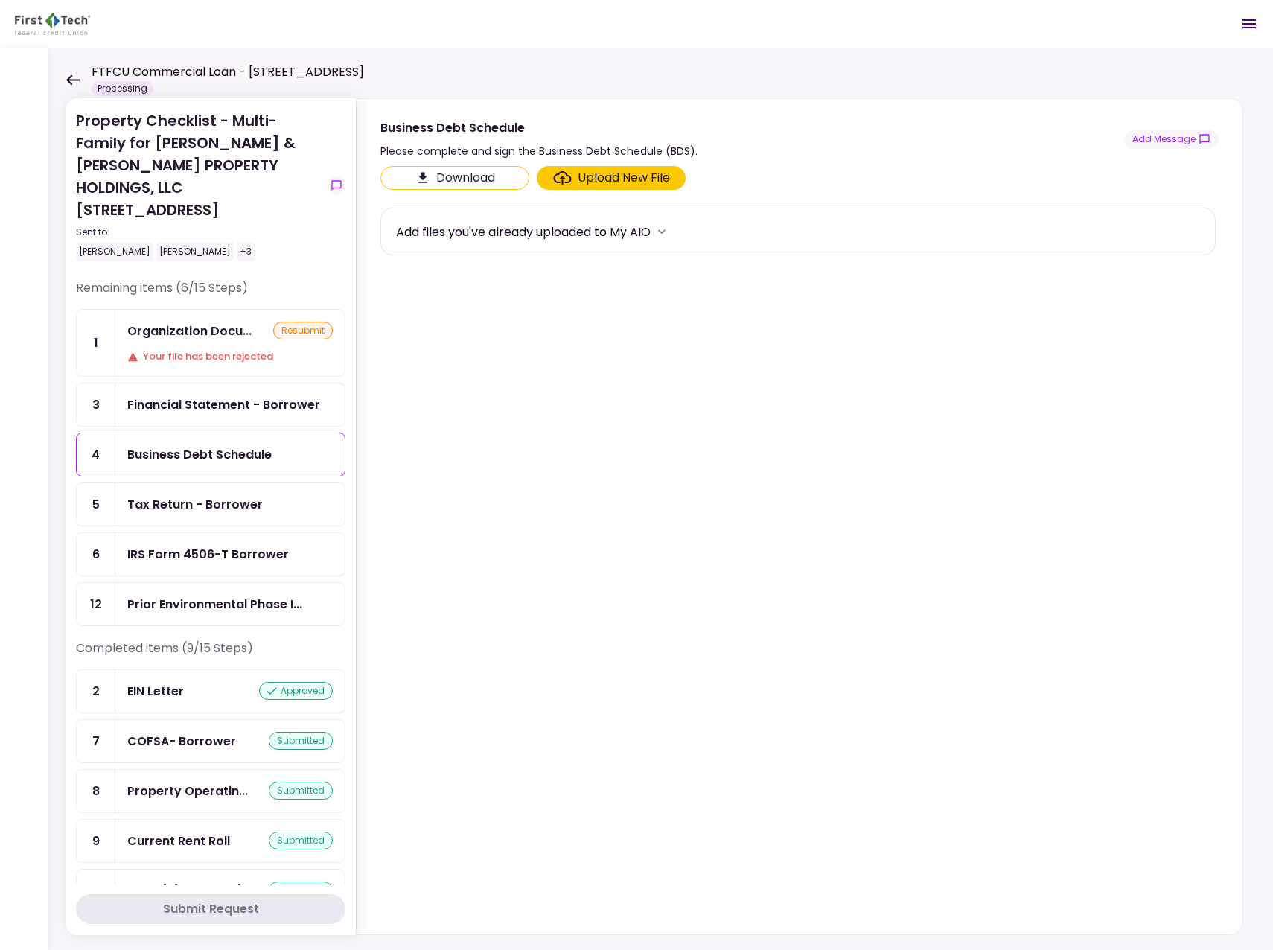
click at [71, 79] on icon at bounding box center [72, 79] width 13 height 10
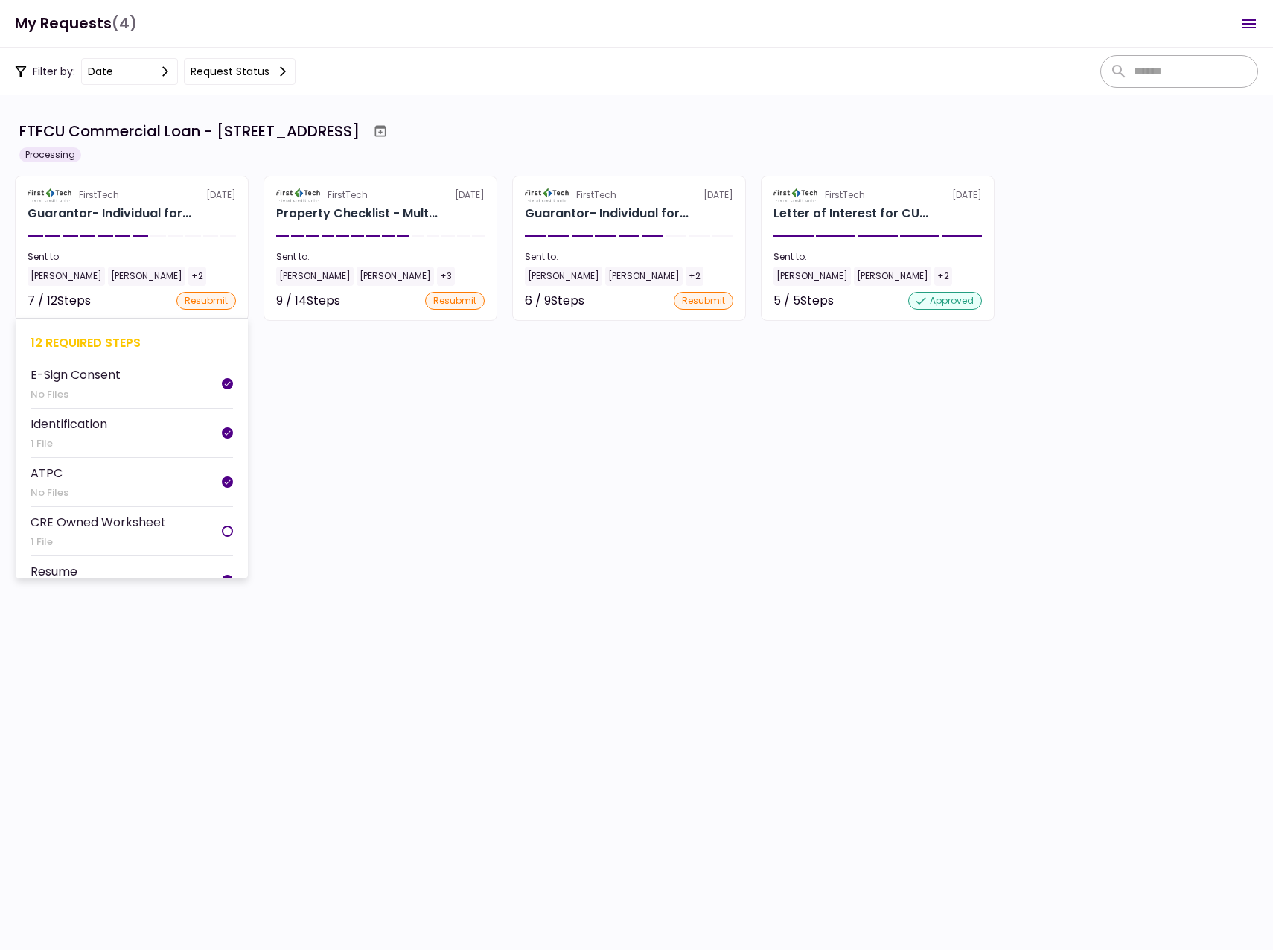
click at [73, 275] on div "[PERSON_NAME]" at bounding box center [66, 276] width 77 height 19
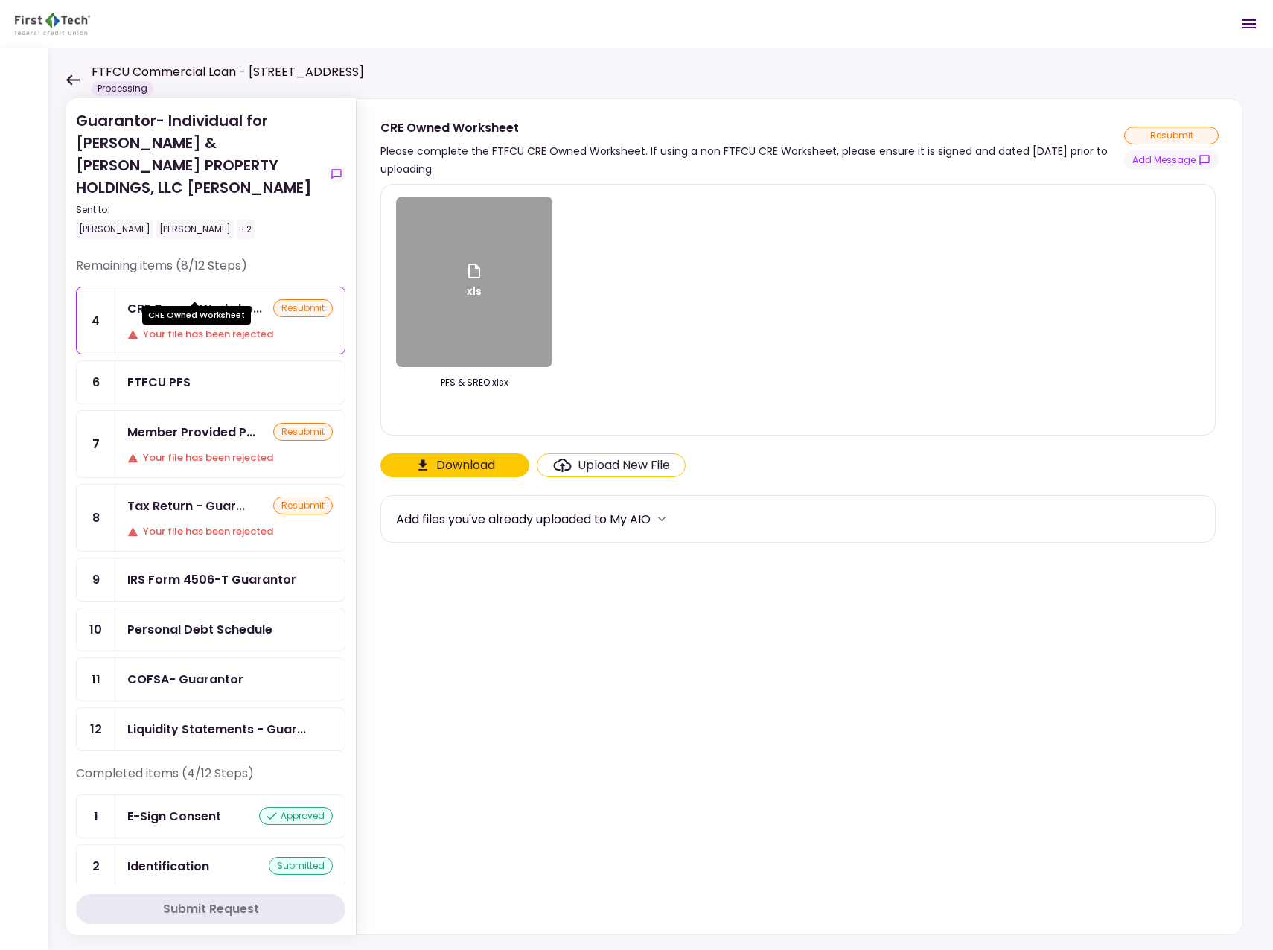
click at [226, 299] on div "CRE Owned Workshe..." at bounding box center [194, 308] width 135 height 19
click at [197, 497] on div "Tax Return - Guar..." at bounding box center [186, 506] width 118 height 19
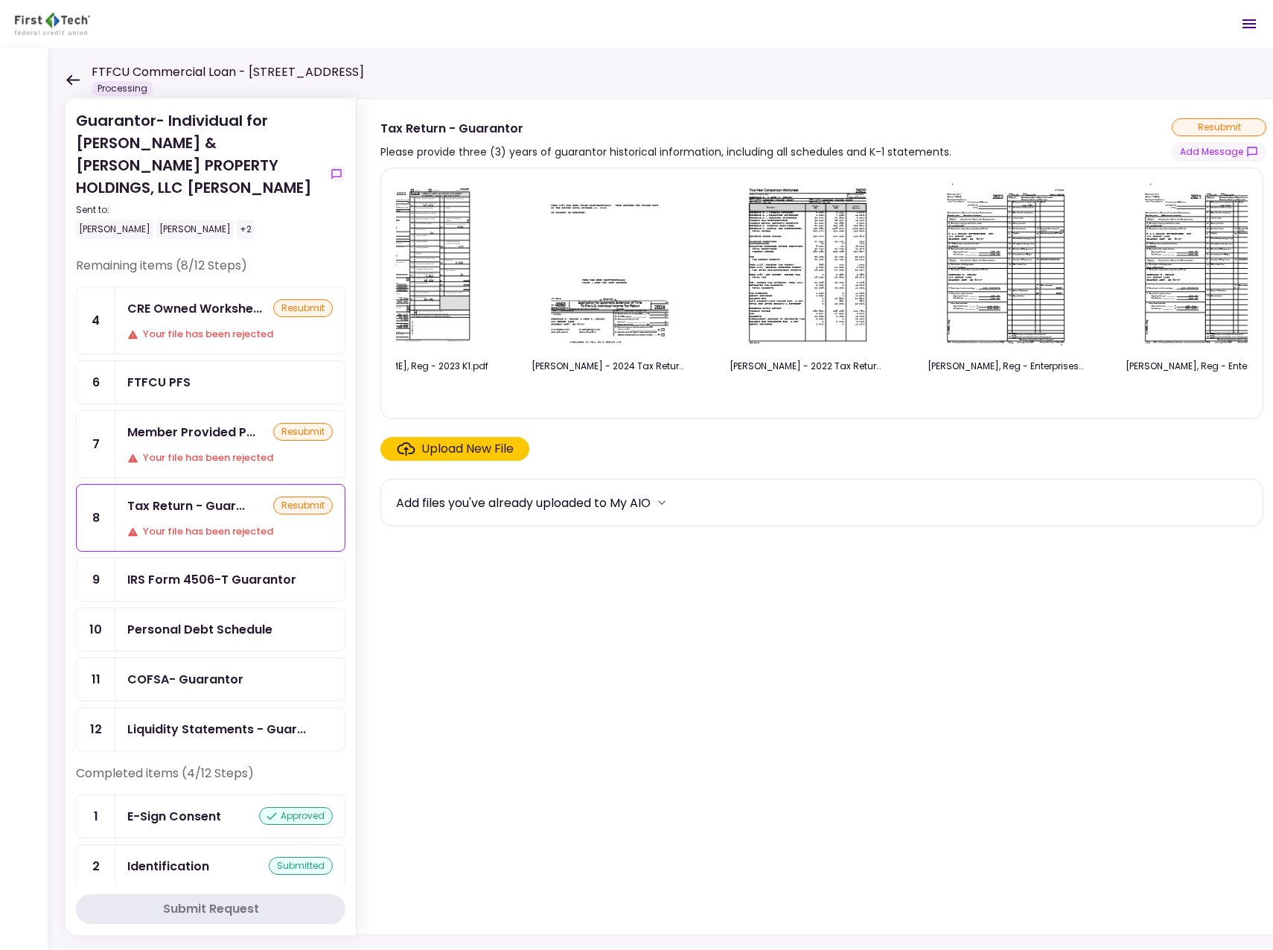
scroll to position [0, 892]
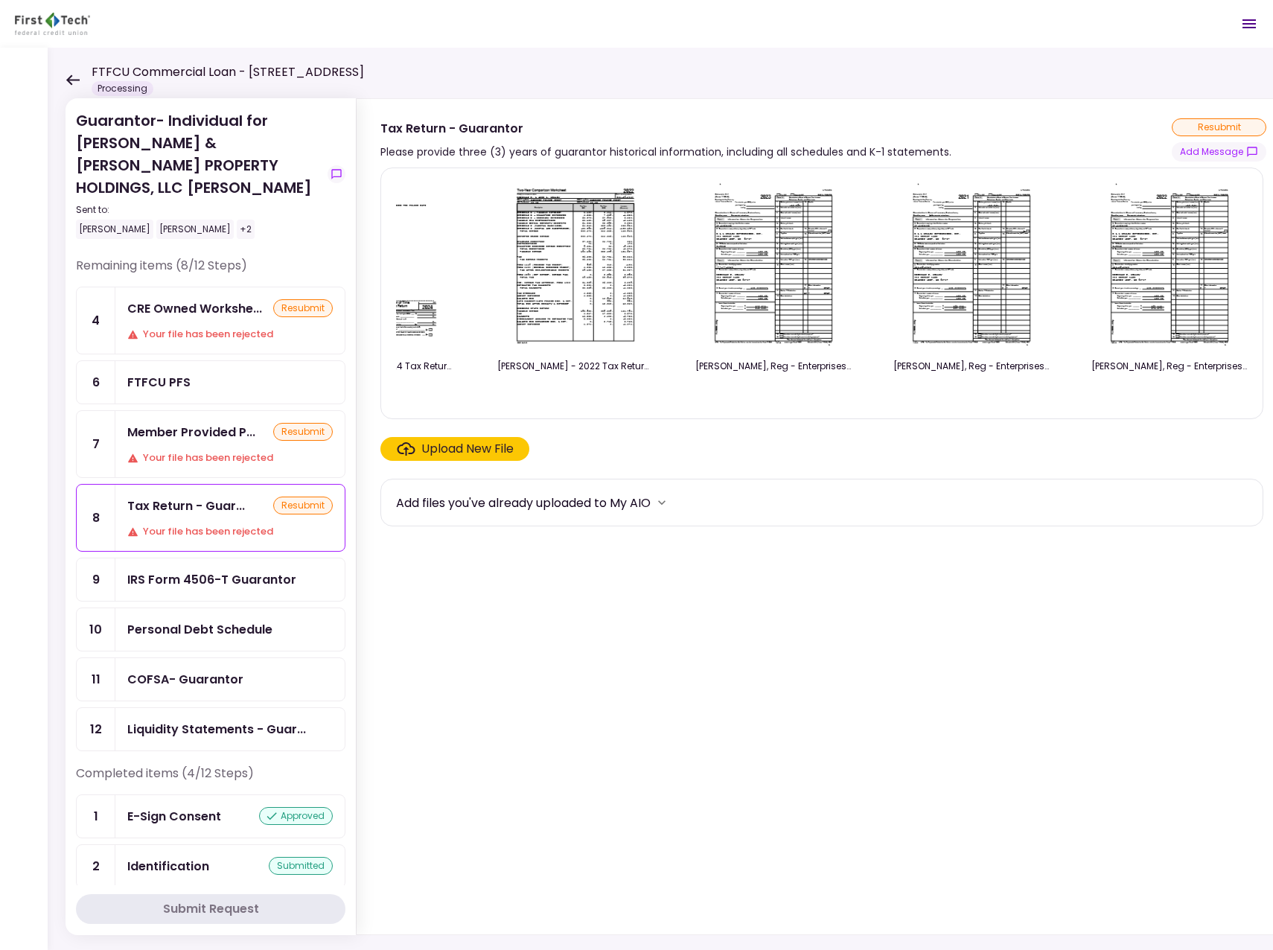
click at [73, 79] on icon at bounding box center [72, 79] width 13 height 10
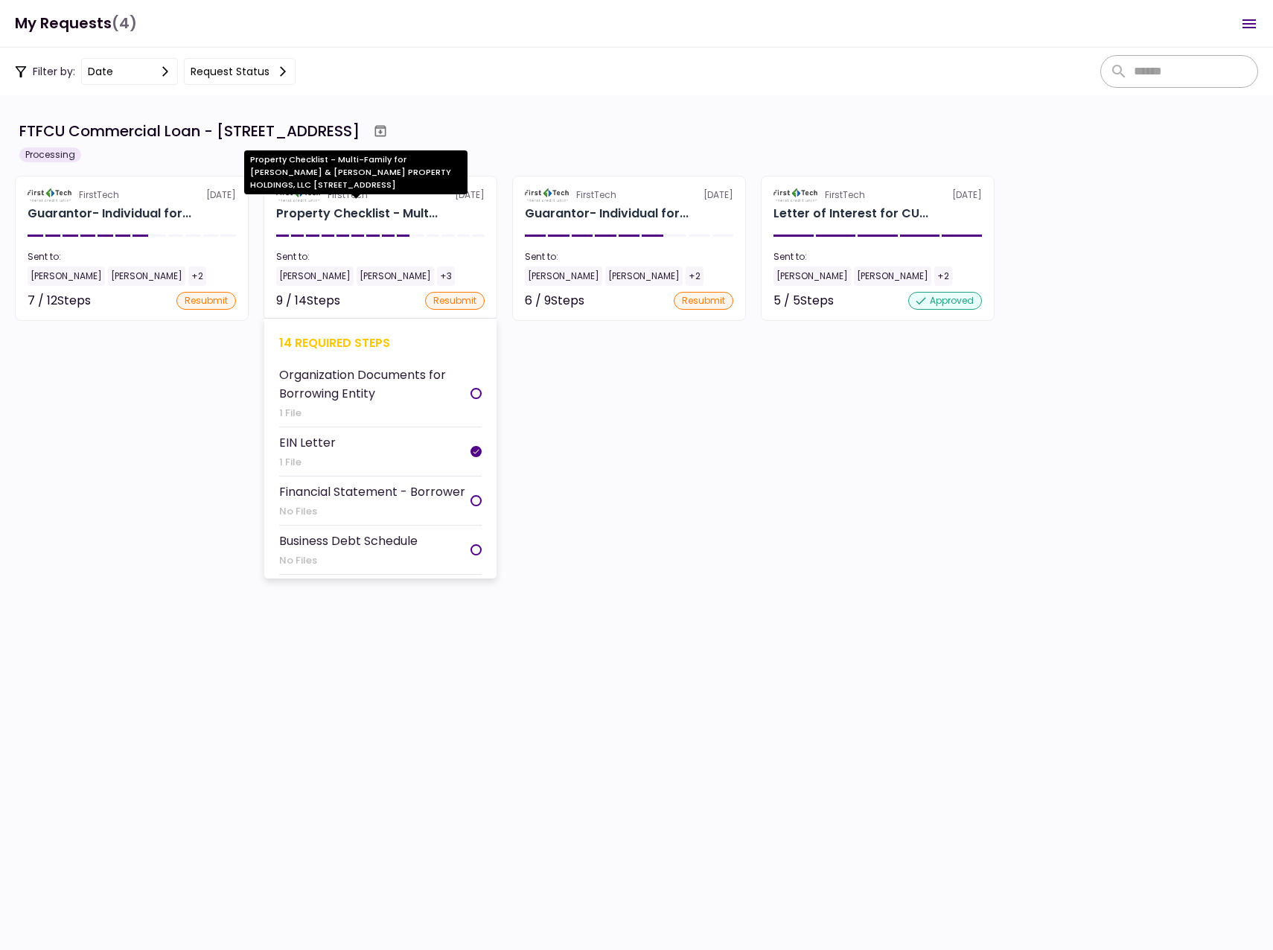
click at [325, 211] on div "Property Checklist - Mult..." at bounding box center [357, 214] width 162 height 18
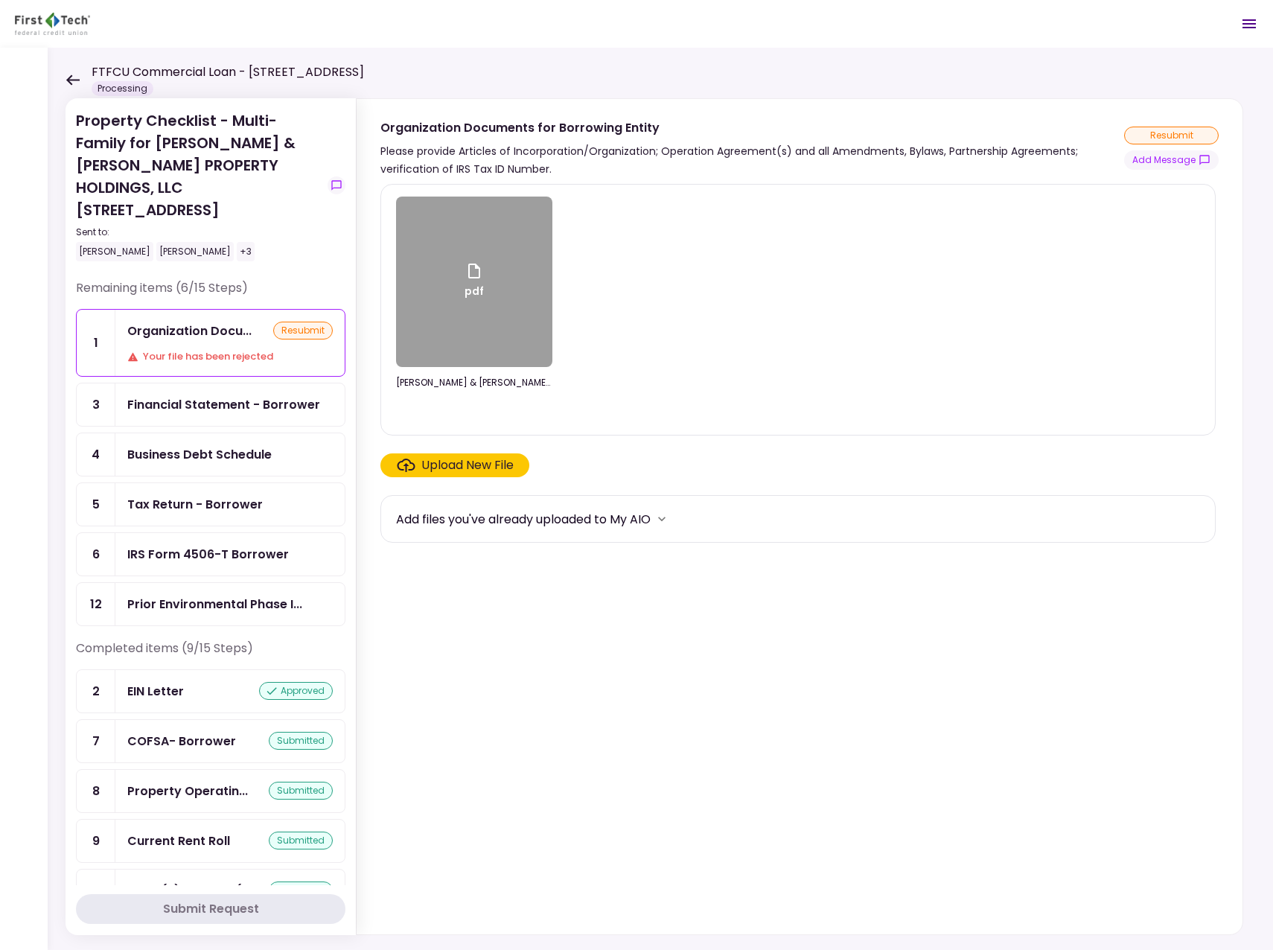
click at [71, 78] on icon at bounding box center [73, 79] width 14 height 11
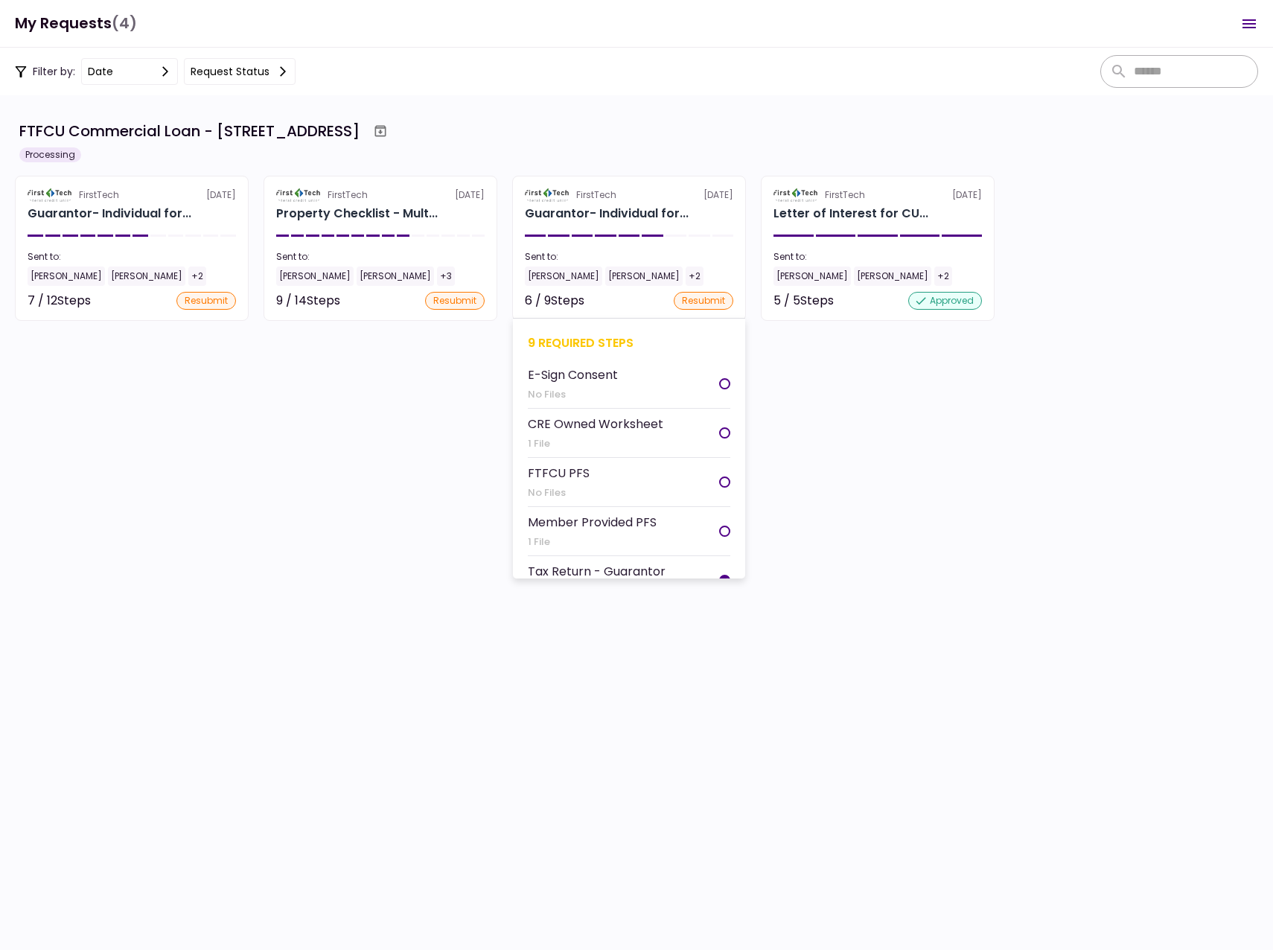
click at [551, 277] on div "[PERSON_NAME]" at bounding box center [563, 276] width 77 height 19
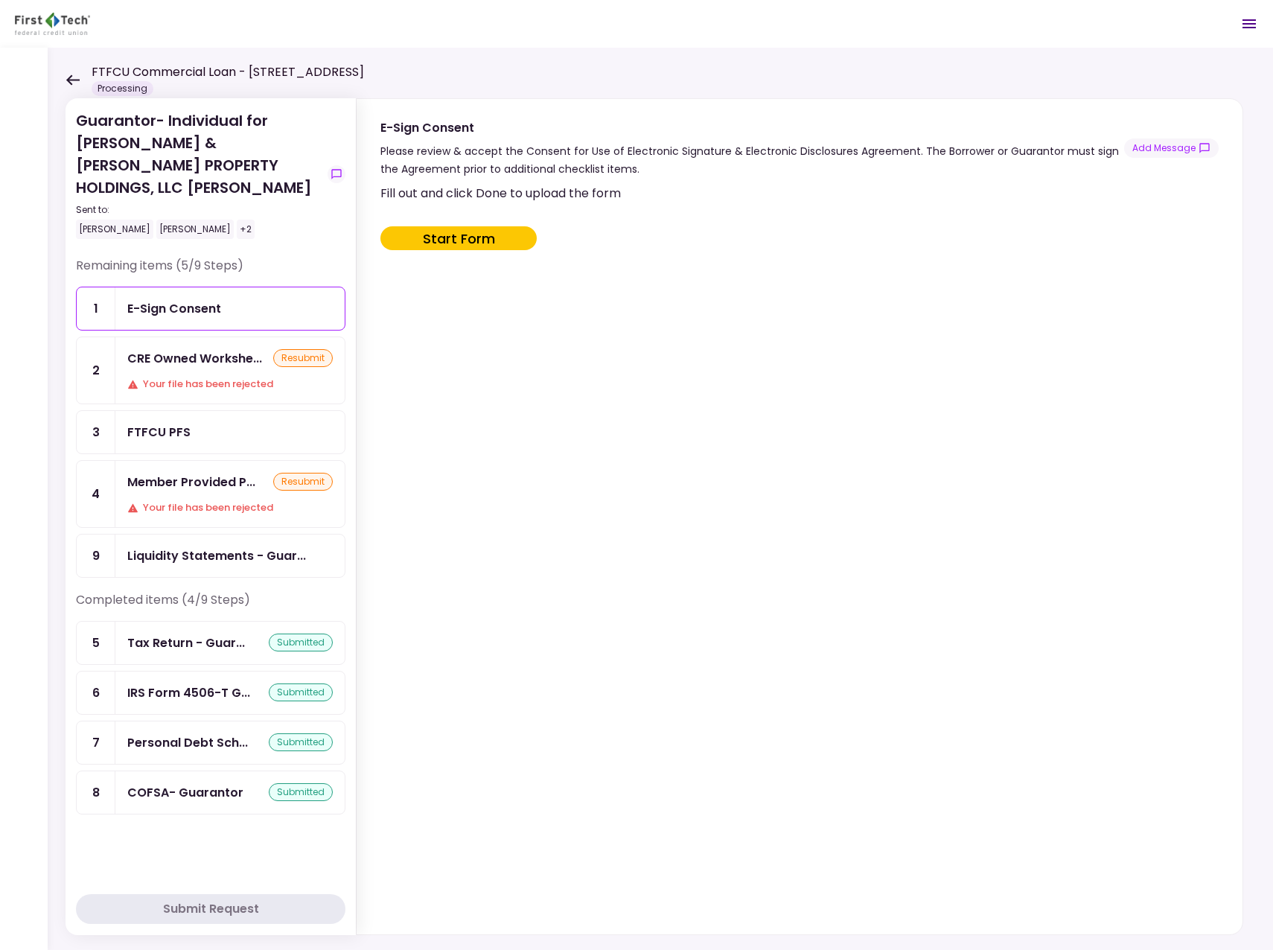
click at [166, 16] on header "FTFCU Commercial Loan - [STREET_ADDRESS] Processing 0 Messages New Message Conv…" at bounding box center [636, 24] width 1273 height 48
click at [74, 79] on icon at bounding box center [72, 79] width 13 height 10
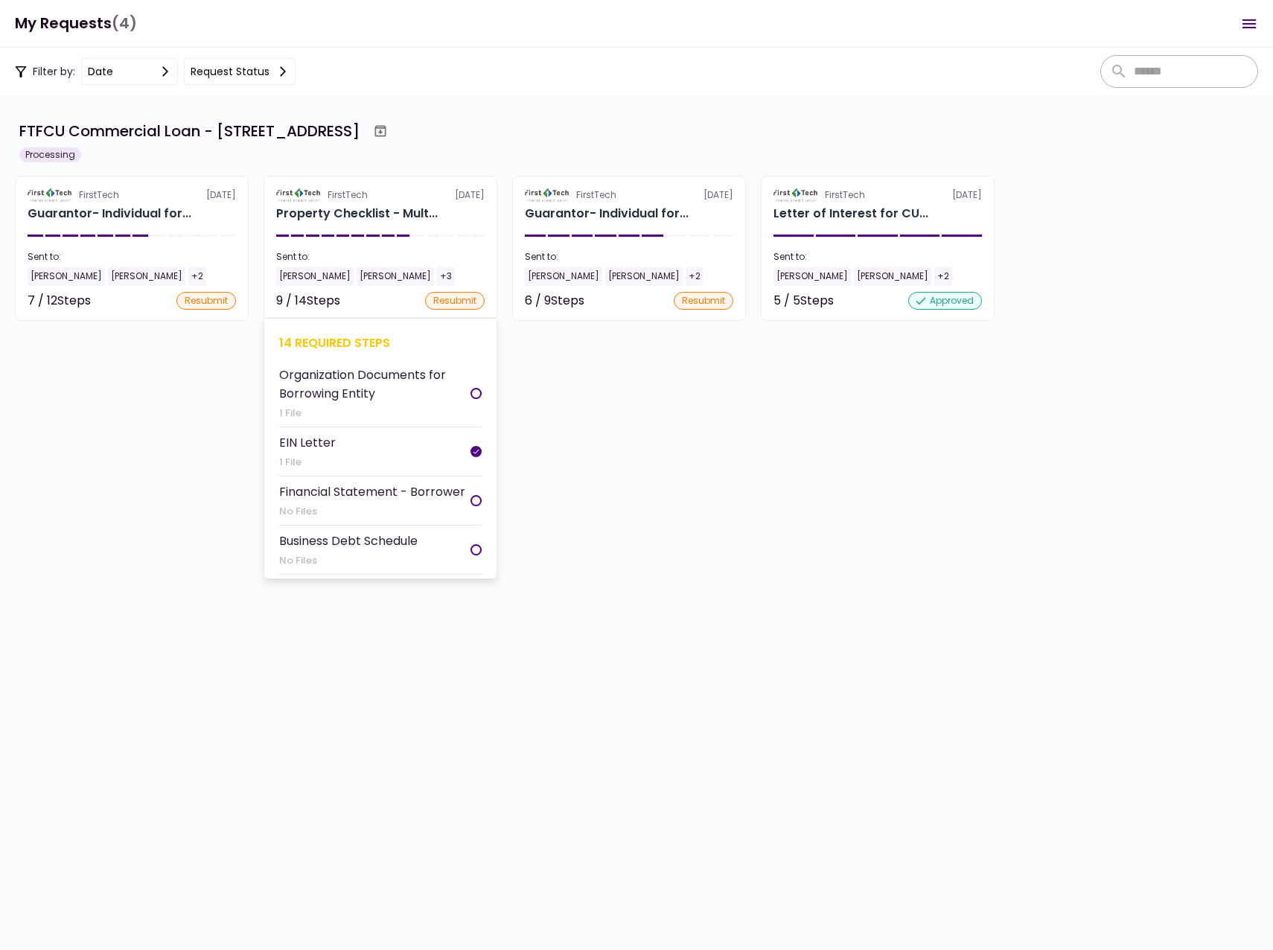
click at [291, 272] on div "[PERSON_NAME]" at bounding box center [314, 276] width 77 height 19
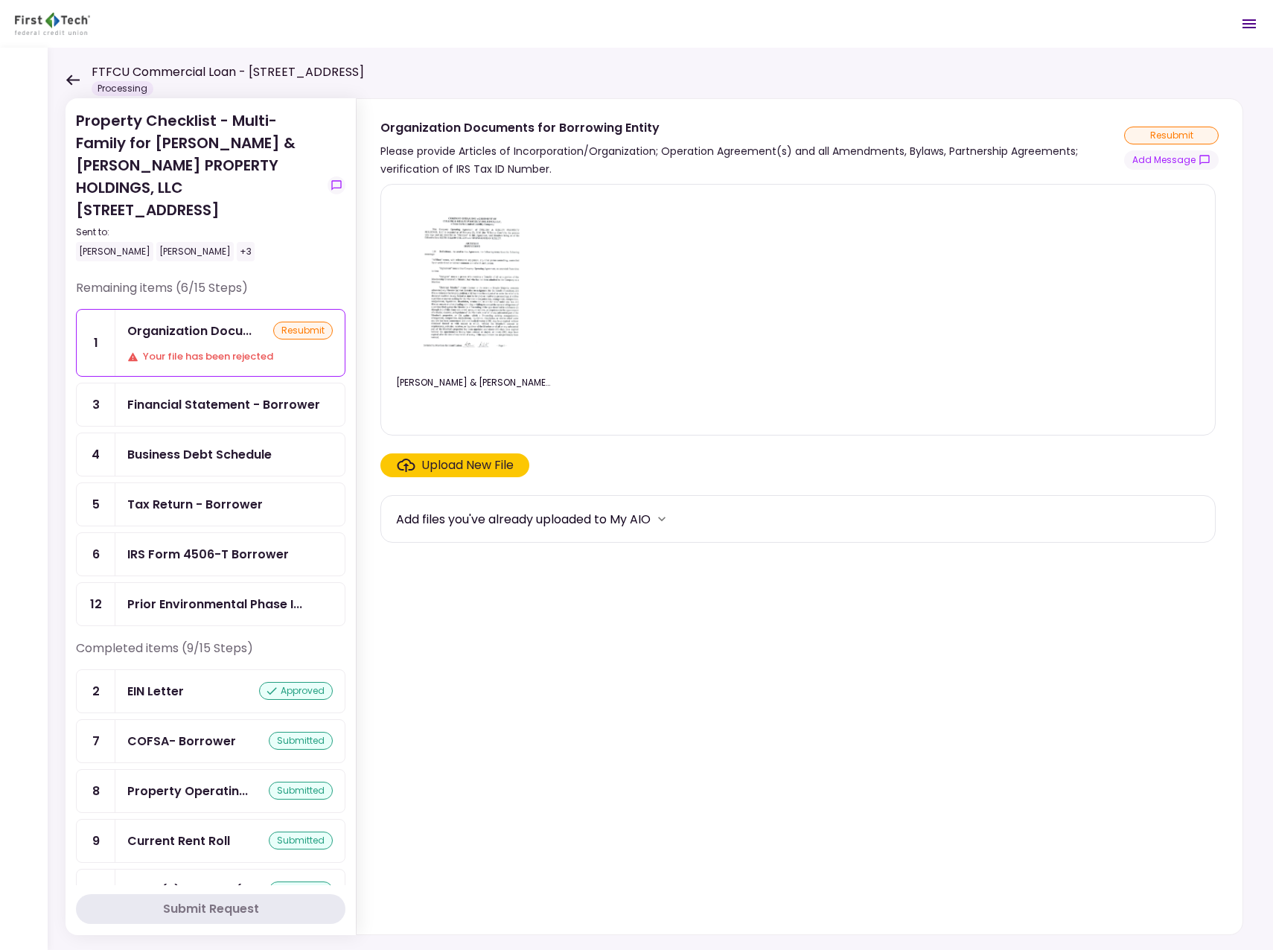
click at [74, 78] on icon at bounding box center [73, 79] width 14 height 11
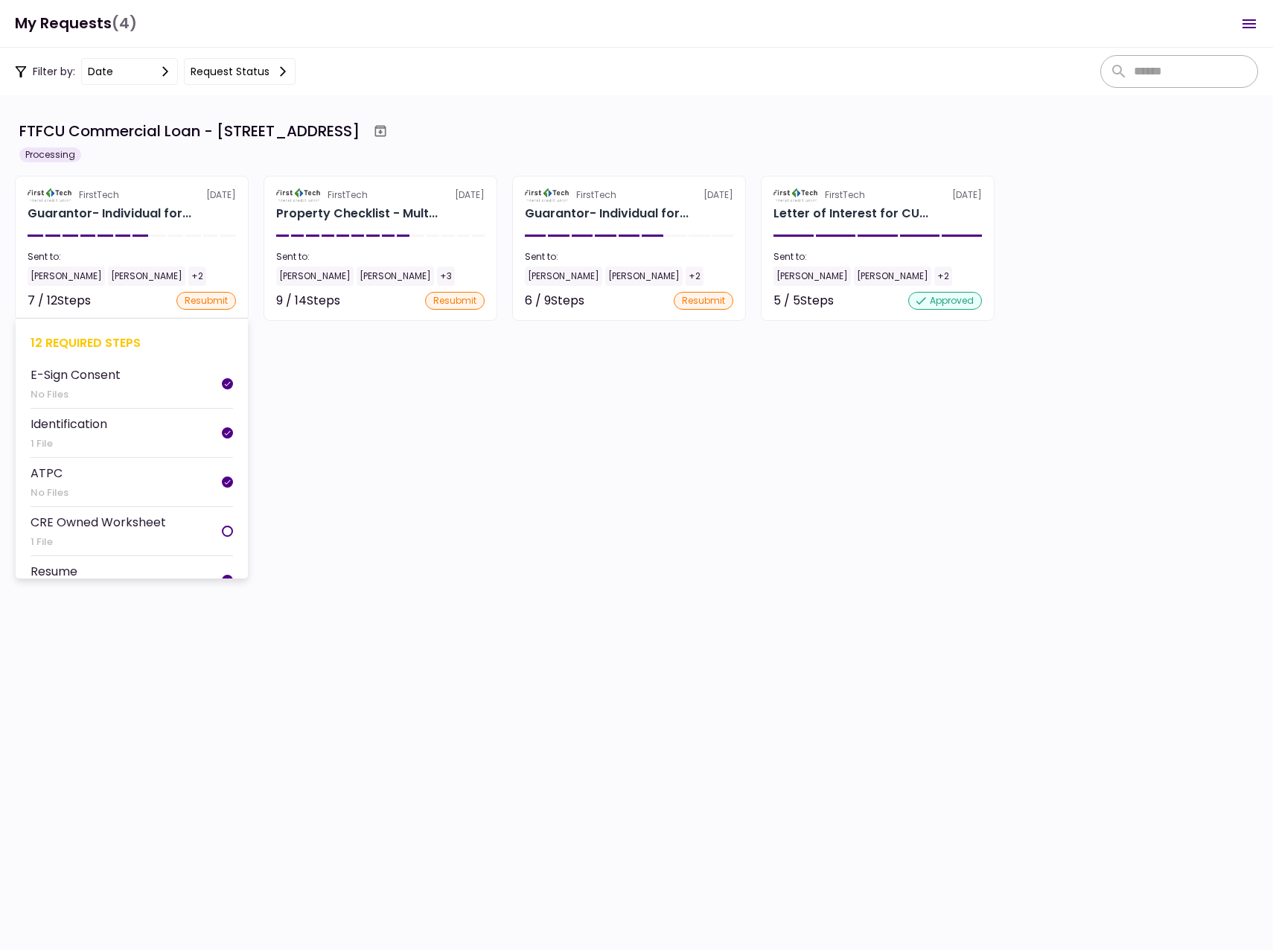
click at [55, 274] on div "[PERSON_NAME]" at bounding box center [66, 276] width 77 height 19
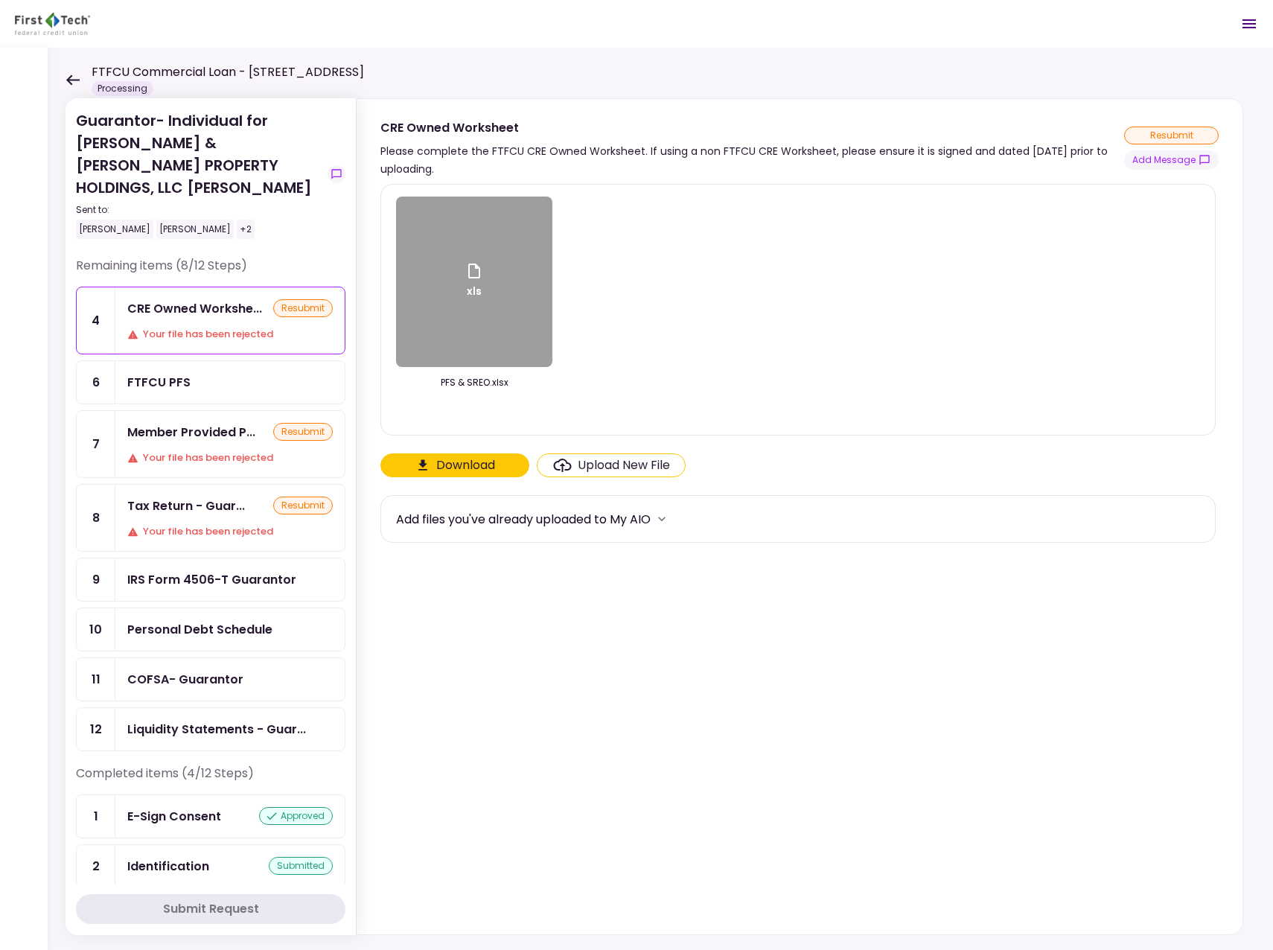
click at [179, 361] on div "FTFCU PFS" at bounding box center [229, 382] width 229 height 42
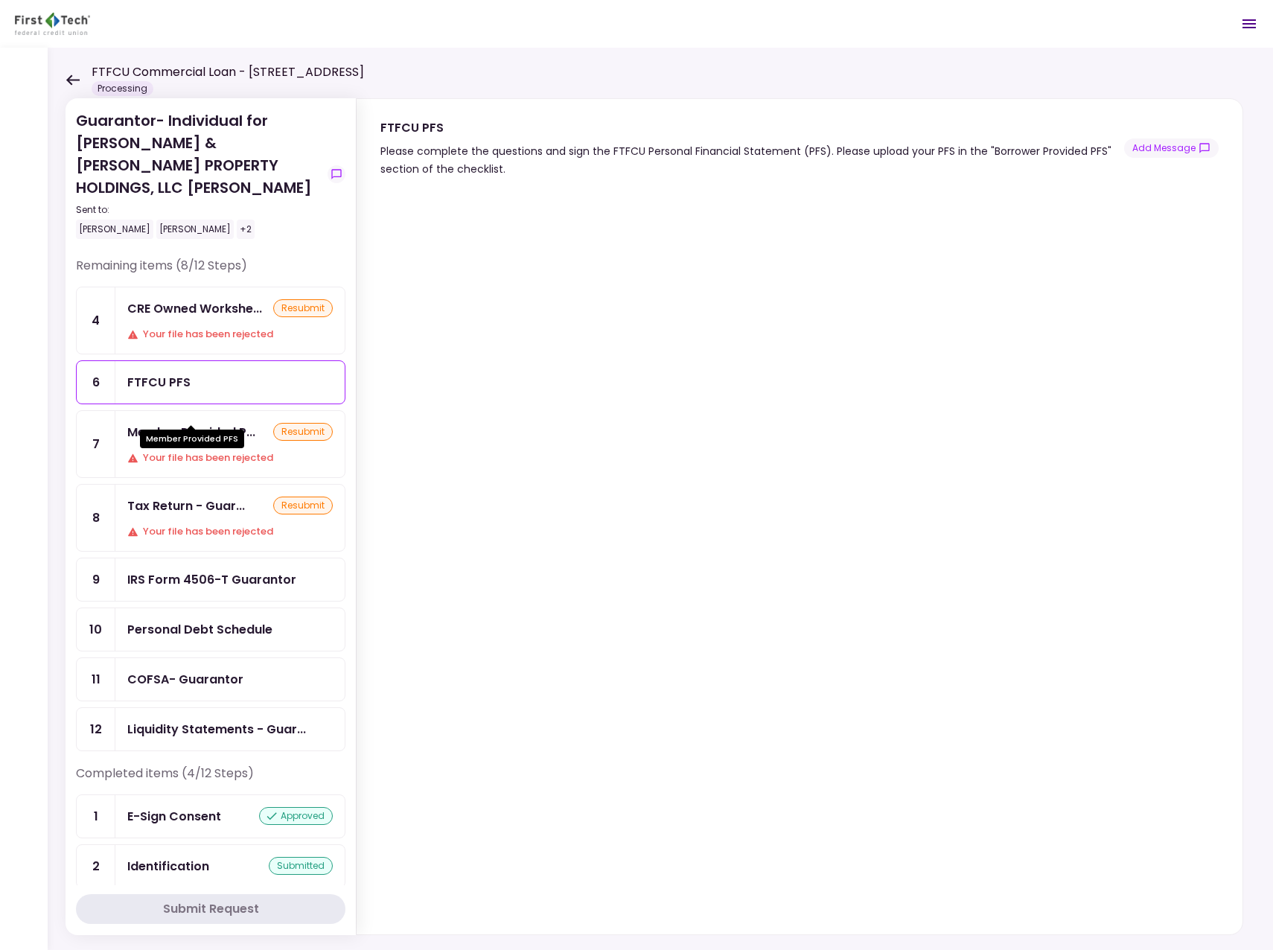
click at [180, 423] on div "Member Provided P..." at bounding box center [191, 432] width 128 height 19
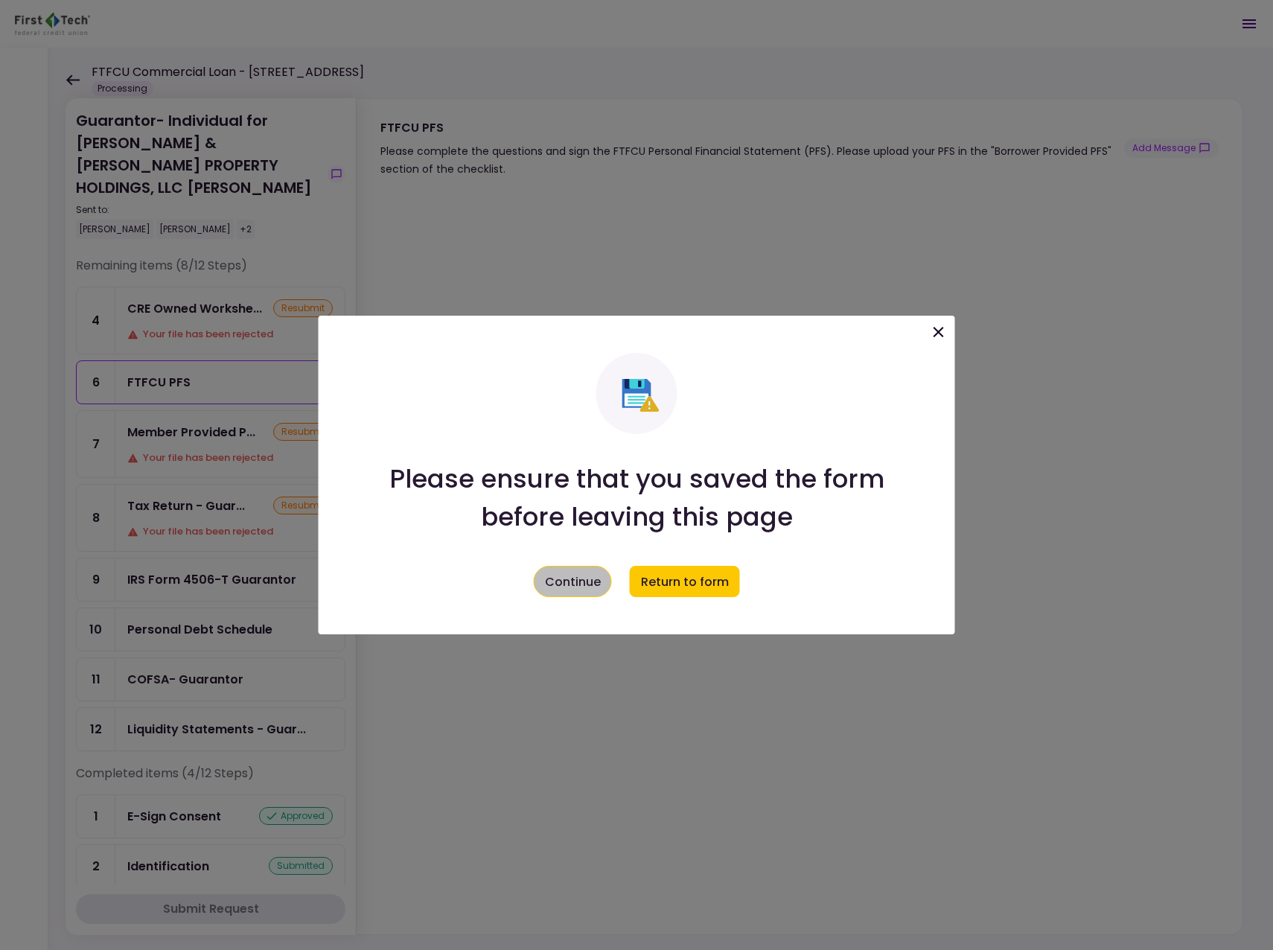
click at [552, 581] on button "Continue" at bounding box center [573, 581] width 78 height 31
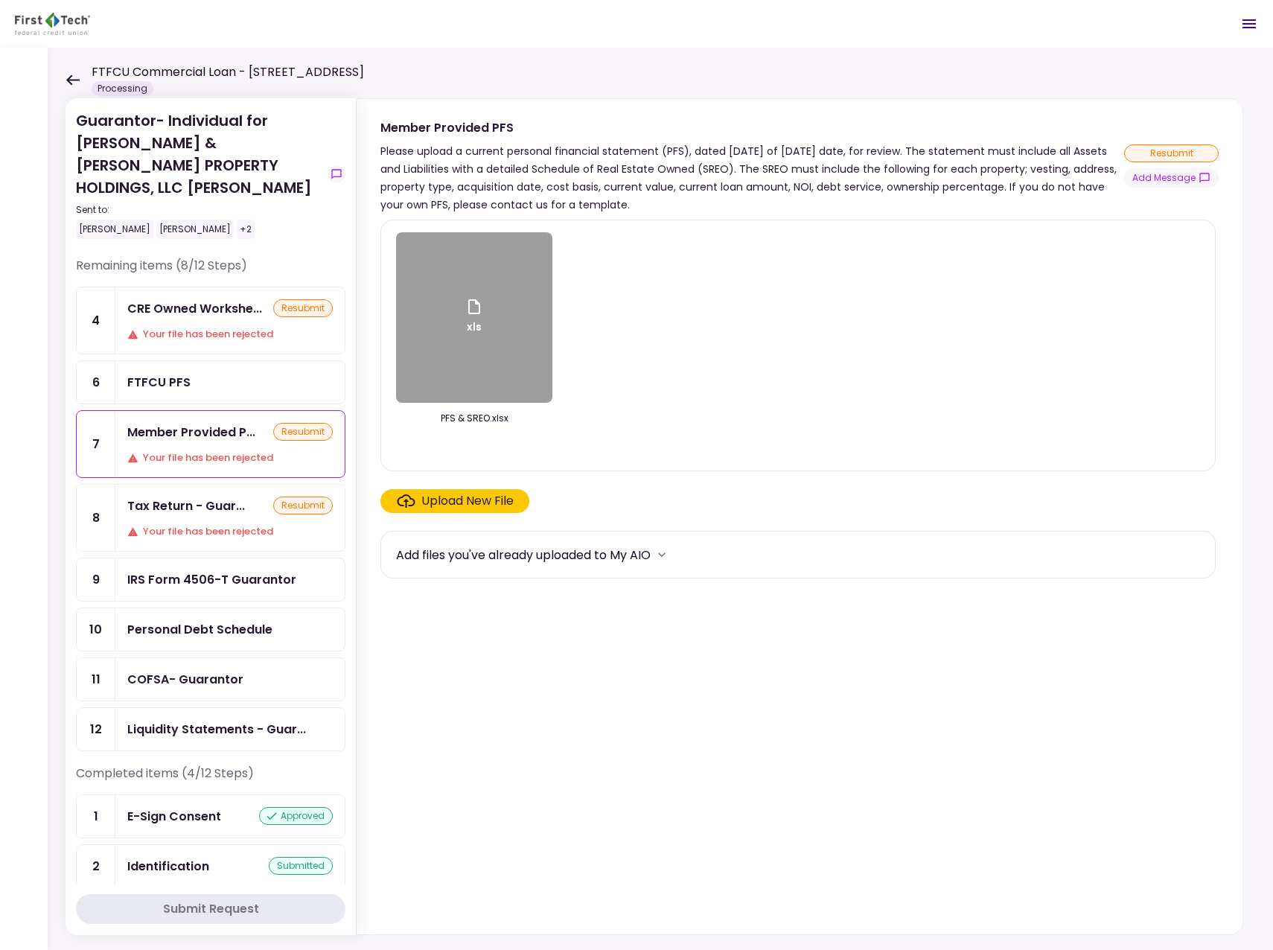
drag, startPoint x: 774, startPoint y: 168, endPoint x: 784, endPoint y: 200, distance: 33.4
click at [784, 200] on div "Please upload a current personal financial statement (PFS), dated [DATE] of [DA…" at bounding box center [752, 177] width 744 height 71
copy div "The SREO must include the following for each property; vesting, address, proper…"
click at [1052, 530] on section "xls PFS & SREO.xlsx Upload New File Add files you've already uploaded to My AIO" at bounding box center [799, 574] width 838 height 709
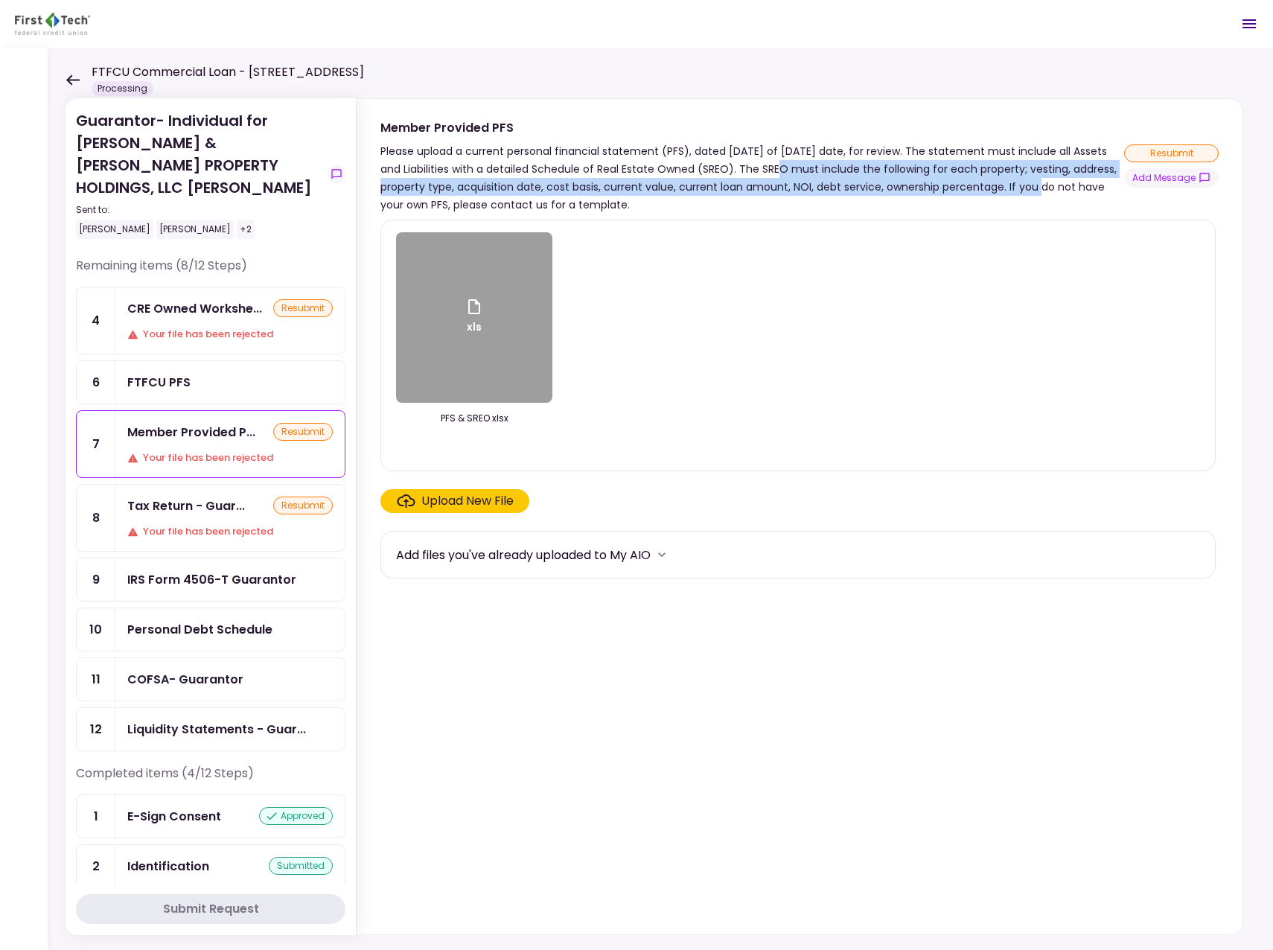
drag, startPoint x: 1048, startPoint y: 186, endPoint x: 772, endPoint y: 173, distance: 276.5
click at [772, 173] on div "Please upload a current personal financial statement (PFS), dated [DATE] of [DA…" at bounding box center [752, 177] width 744 height 71
copy div "The SREO must include the following for each property; vesting, address, proper…"
click at [237, 765] on div "Completed items (4/12 Steps)" at bounding box center [210, 780] width 269 height 30
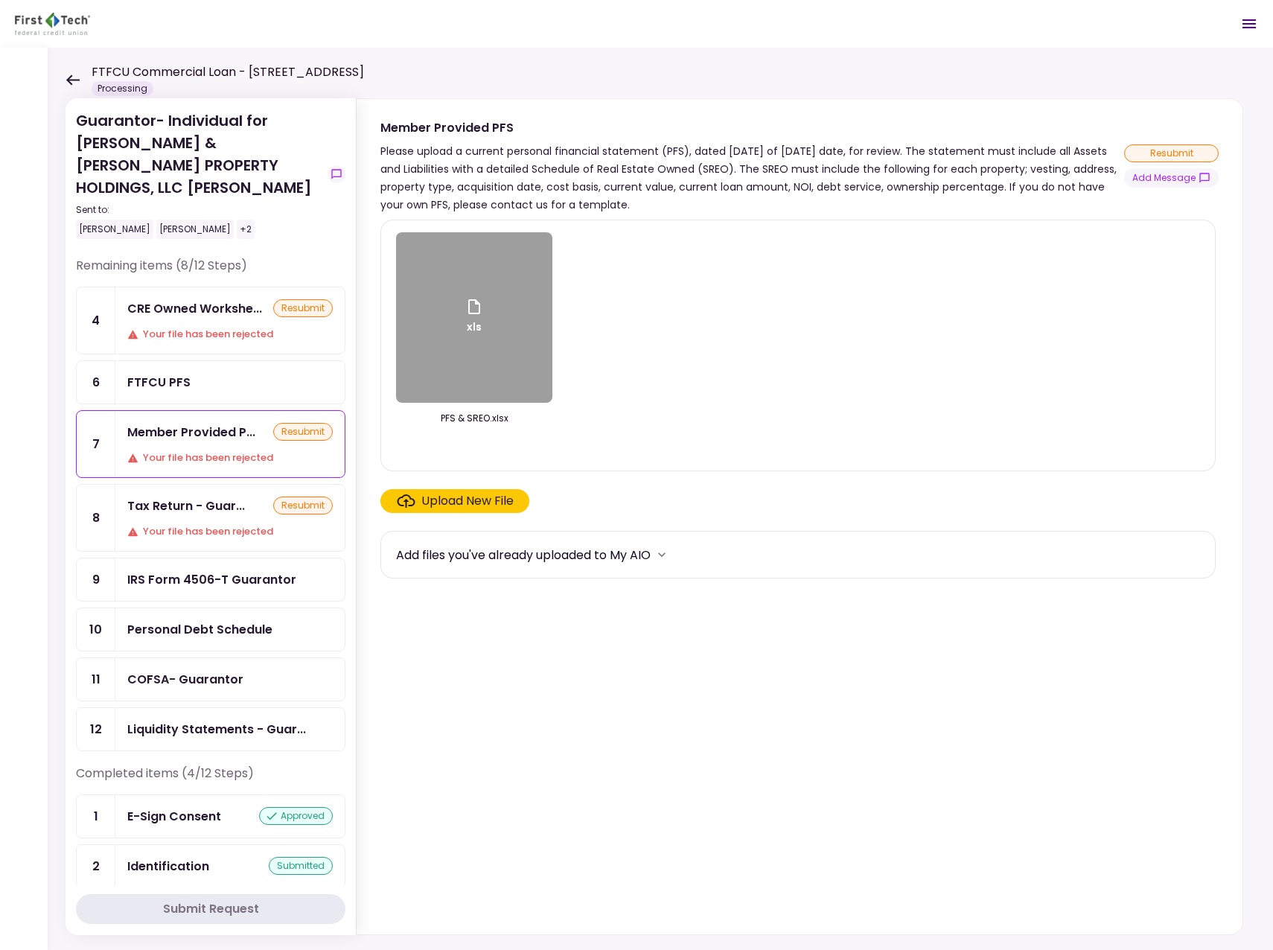
click at [71, 77] on icon at bounding box center [73, 79] width 14 height 11
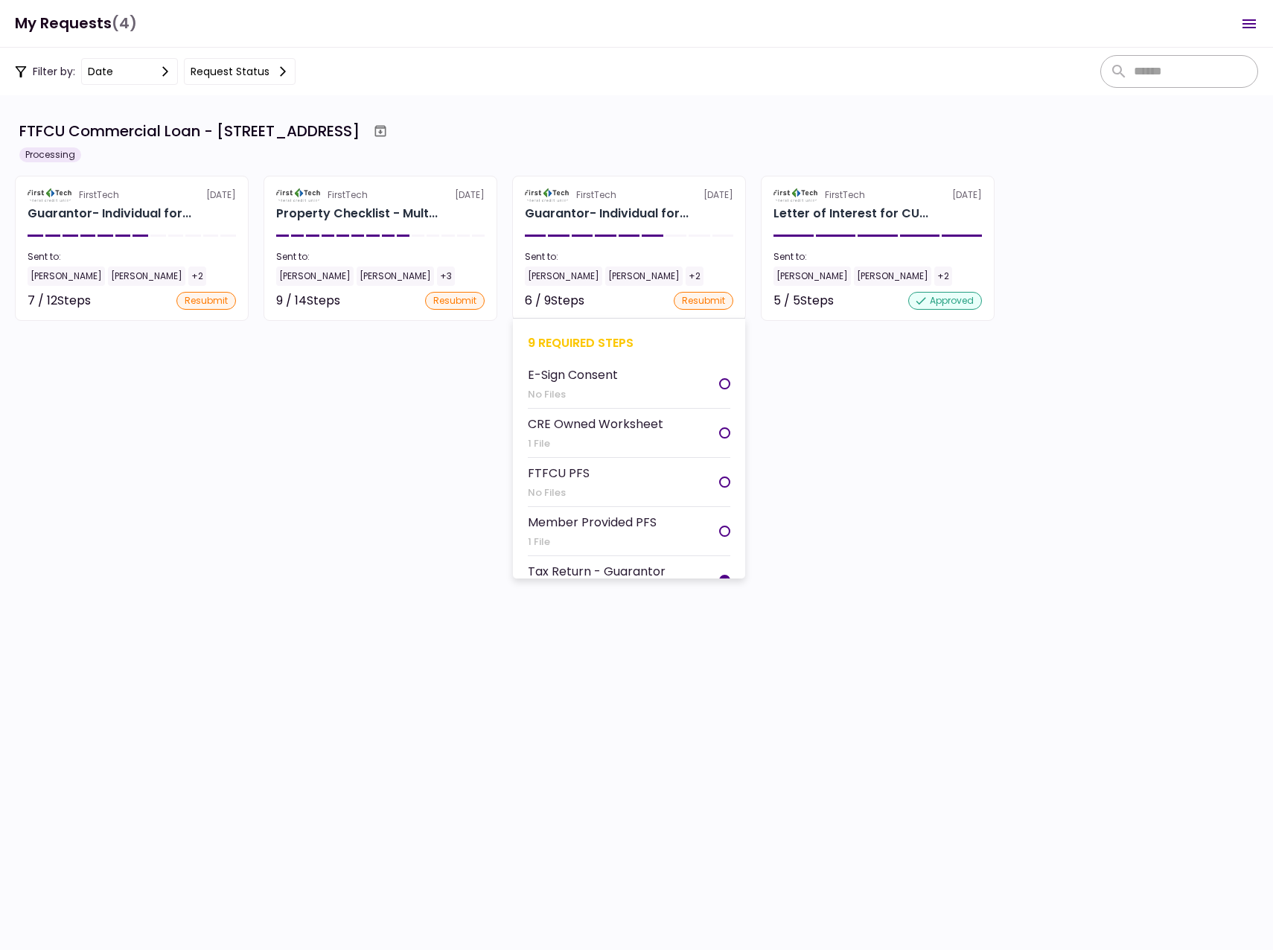
click at [549, 274] on div "[PERSON_NAME]" at bounding box center [563, 276] width 77 height 19
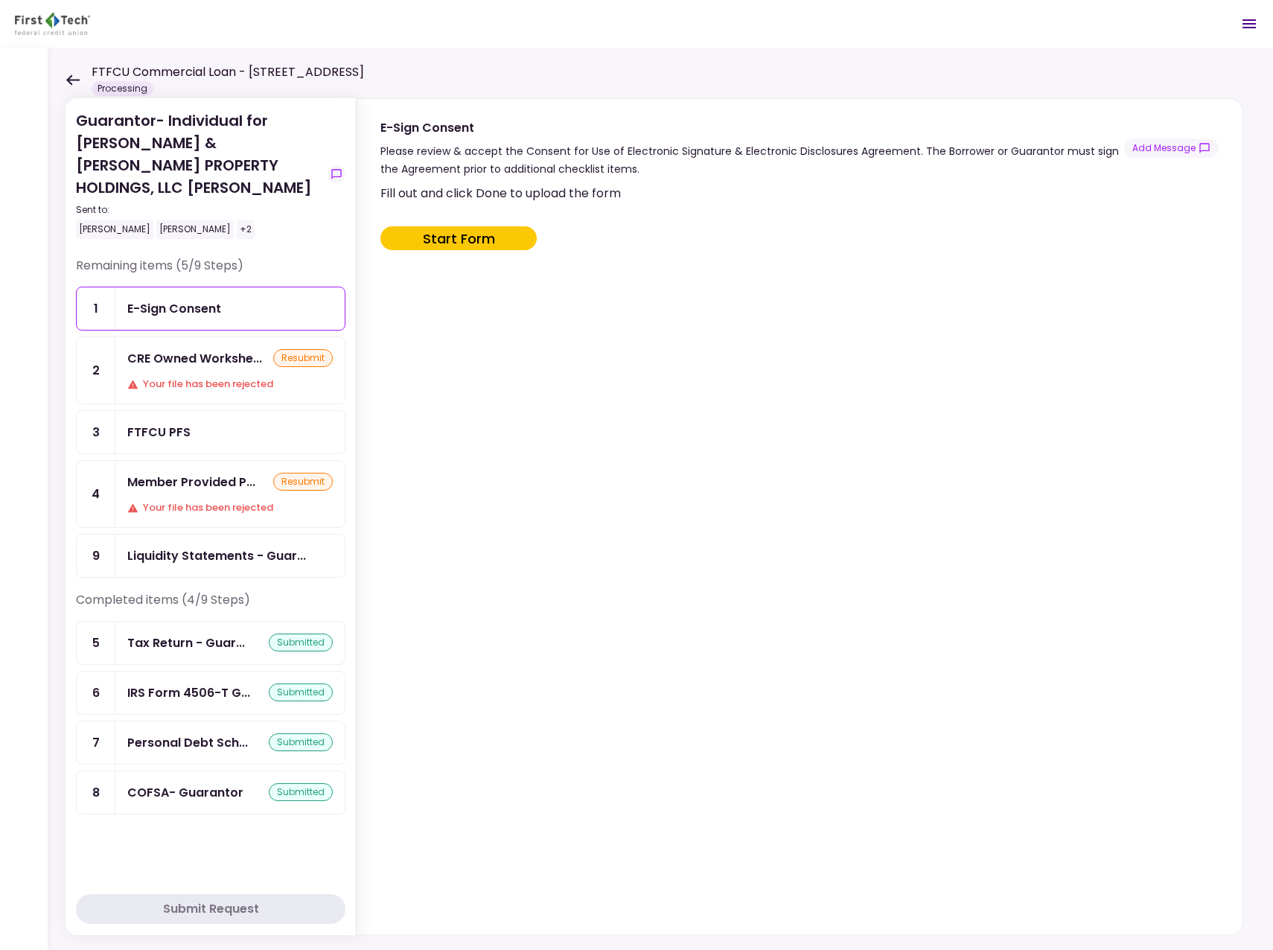
drag, startPoint x: 1034, startPoint y: 339, endPoint x: 588, endPoint y: 398, distance: 449.7
click at [1031, 339] on div "Fill out and click Done to upload the form Start Form" at bounding box center [797, 556] width 835 height 744
